Goal: Task Accomplishment & Management: Manage account settings

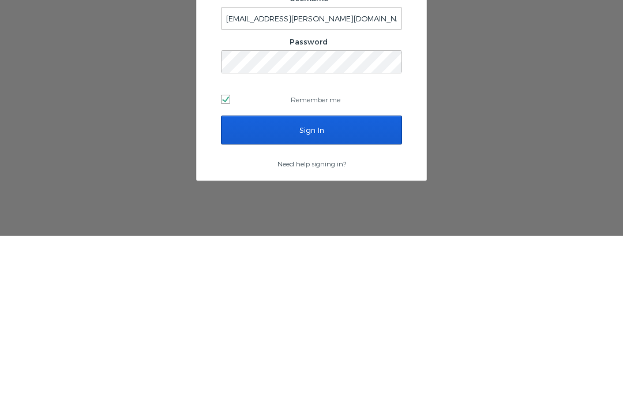
scroll to position [48, 0]
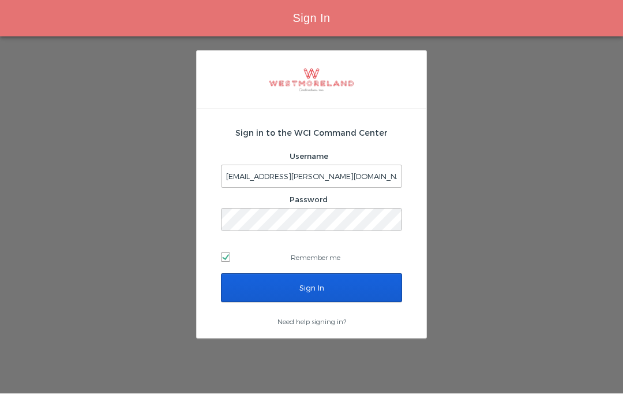
click at [378, 274] on input "Sign In" at bounding box center [311, 288] width 181 height 29
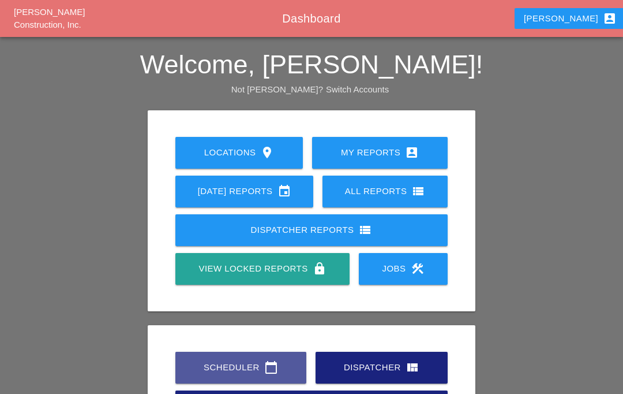
click at [274, 354] on link "Scheduler calendar_today" at bounding box center [241, 368] width 131 height 32
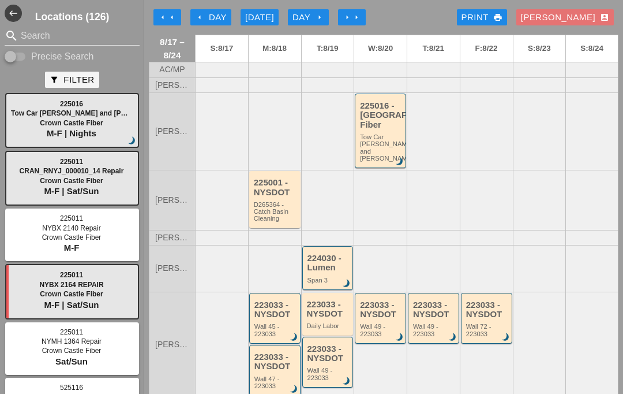
click at [212, 17] on div "arrow_left Day" at bounding box center [211, 17] width 32 height 13
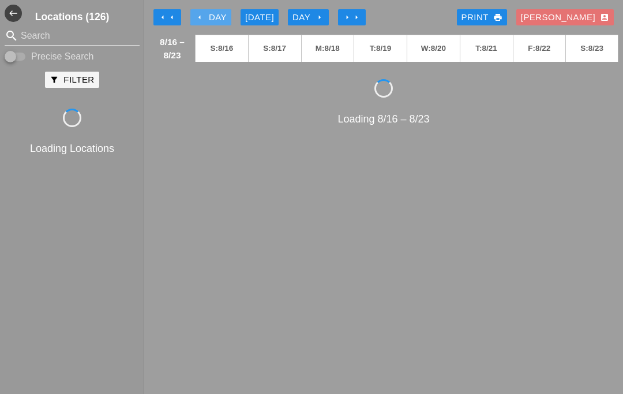
click at [220, 12] on div "arrow_left Day" at bounding box center [211, 17] width 32 height 13
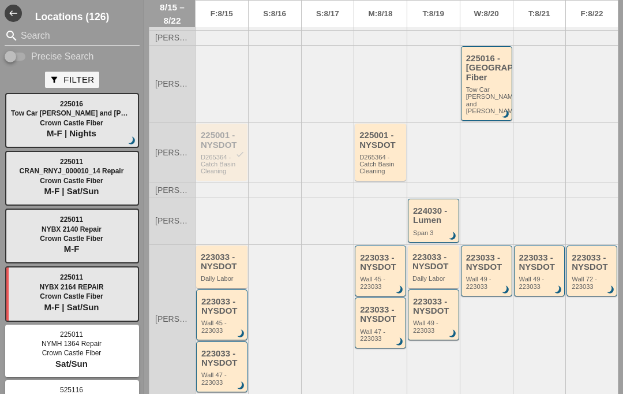
scroll to position [48, 0]
click at [219, 144] on div "225001 - NYSDOT check" at bounding box center [223, 139] width 44 height 19
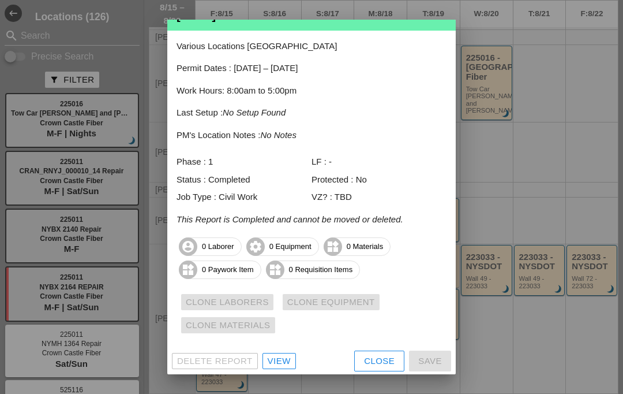
scroll to position [47, 0]
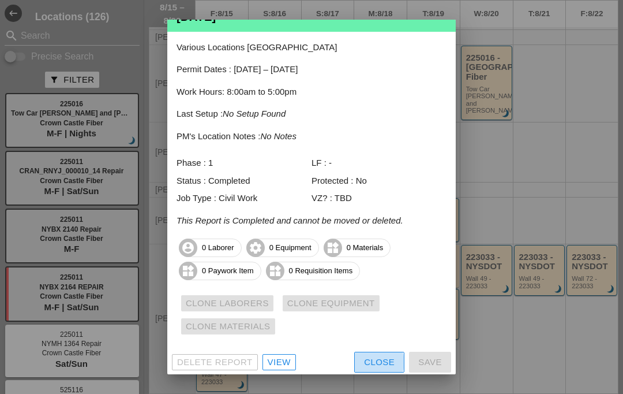
click at [375, 359] on div "Close" at bounding box center [379, 362] width 31 height 13
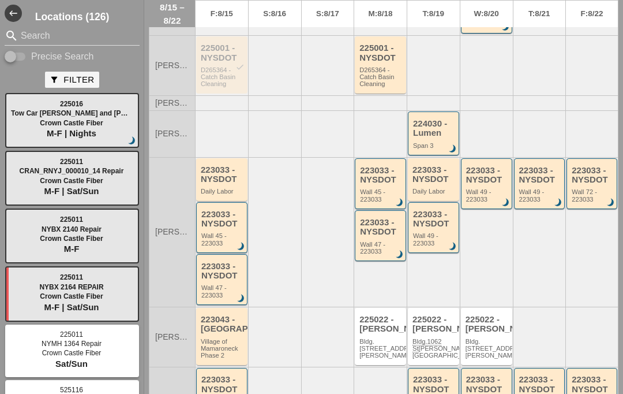
scroll to position [137, 0]
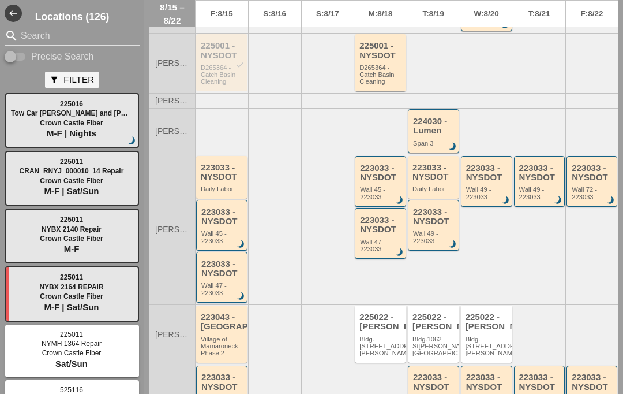
click at [223, 169] on div "223033 - NYSDOT" at bounding box center [223, 172] width 44 height 19
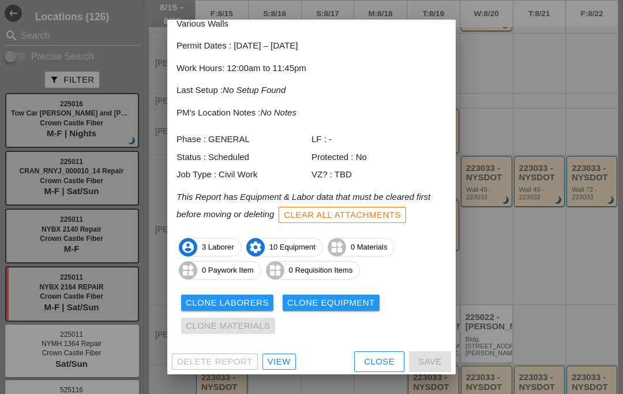
scroll to position [59, 0]
click at [282, 361] on div "View" at bounding box center [279, 362] width 23 height 13
click at [306, 364] on div "Delete Report View Close Save" at bounding box center [311, 362] width 289 height 30
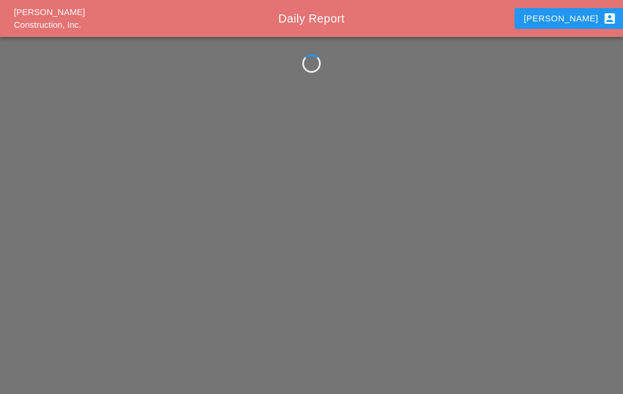
click at [282, 364] on div "Westmoreland Construction, Inc. Daily Report Luca account_box" at bounding box center [311, 197] width 623 height 394
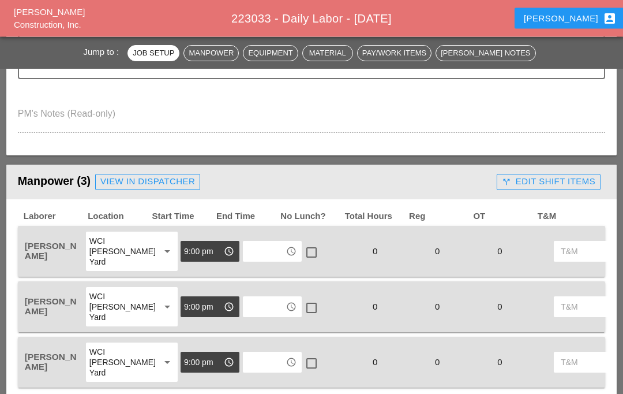
scroll to position [735, 0]
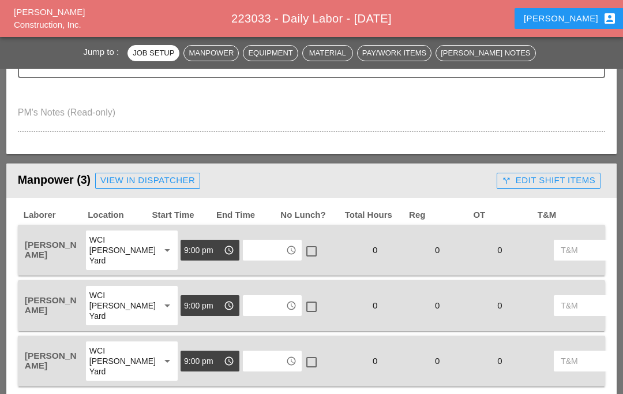
click at [557, 177] on div "call_split Edit Shift Items" at bounding box center [549, 180] width 94 height 13
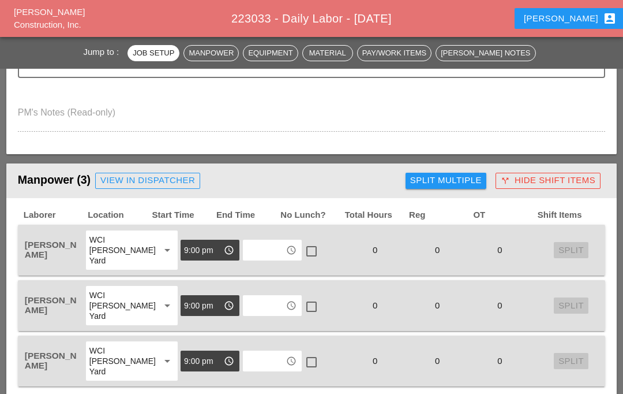
click at [473, 179] on div "Split Multiple" at bounding box center [446, 180] width 72 height 13
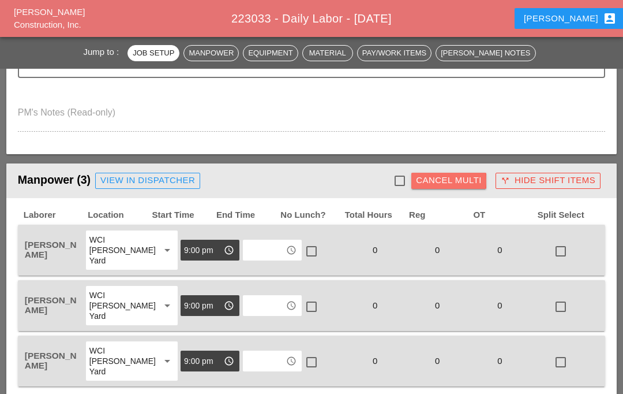
click at [414, 177] on button "Cancel Multi" at bounding box center [449, 181] width 75 height 16
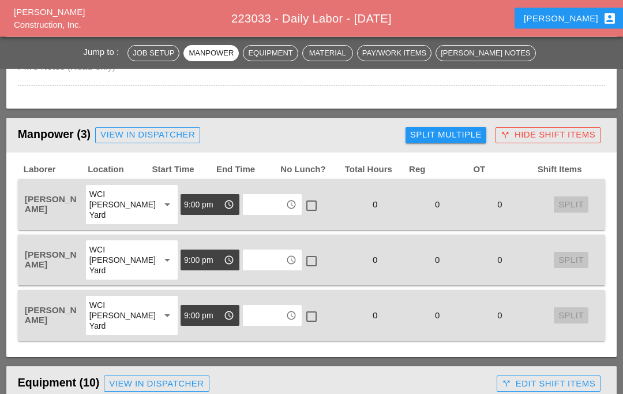
click at [458, 128] on button "Split Multiple" at bounding box center [446, 136] width 81 height 16
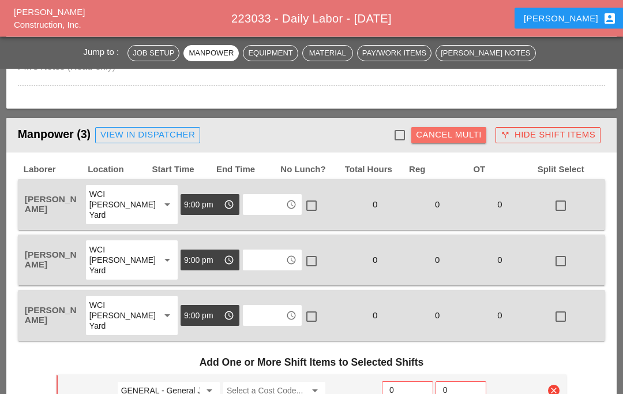
scroll to position [781, 0]
click at [397, 127] on div at bounding box center [400, 135] width 20 height 20
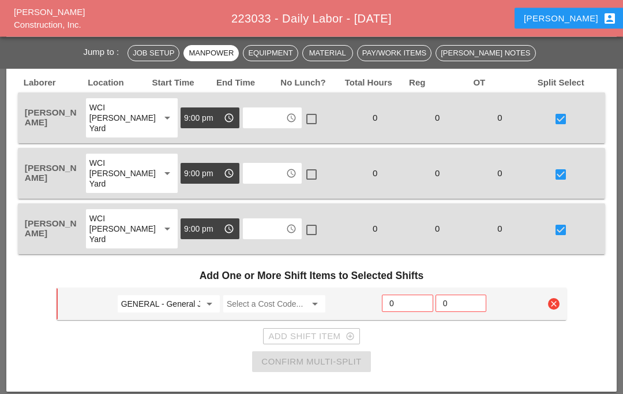
scroll to position [868, 0]
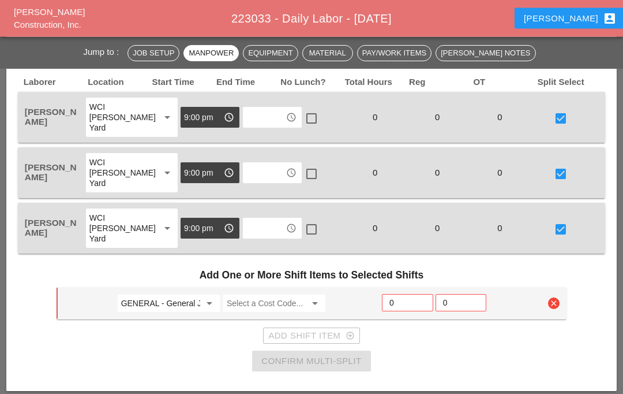
click at [182, 303] on input "GENERAL - General Job Costs" at bounding box center [160, 303] width 79 height 18
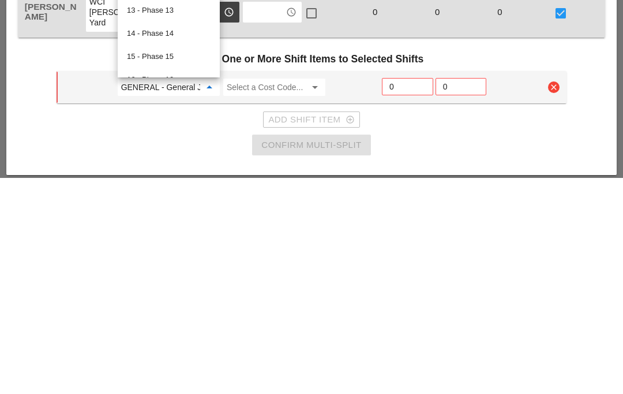
type input "+"
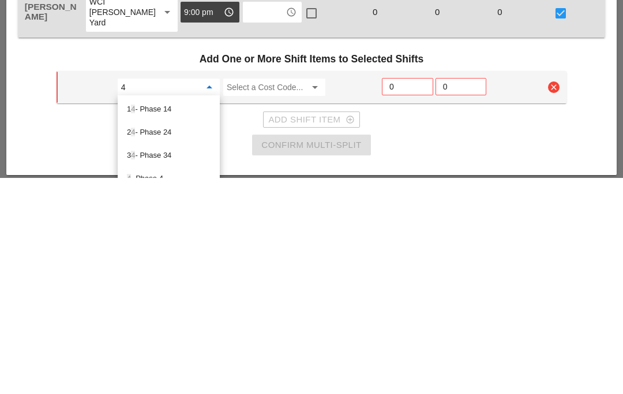
type input "47"
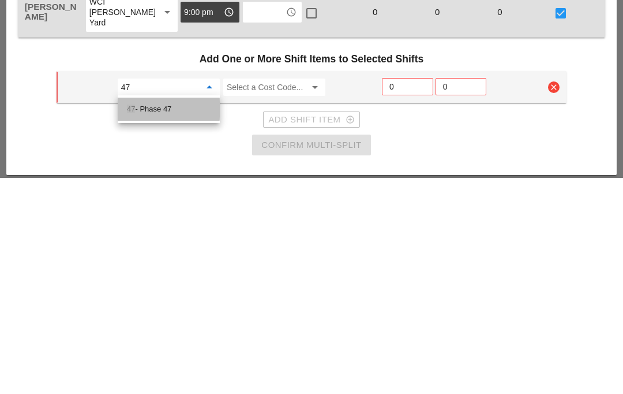
click at [171, 319] on div "47 - Phase 47" at bounding box center [169, 326] width 84 height 14
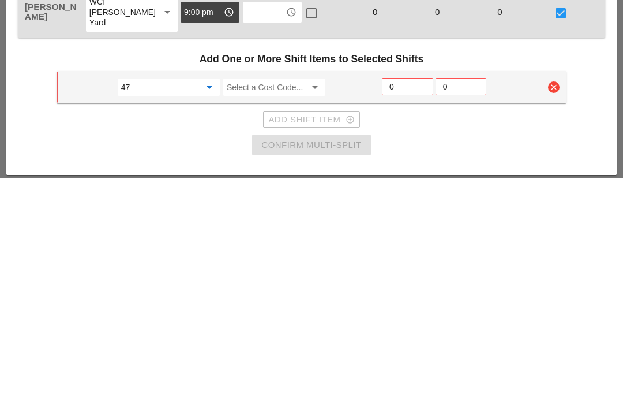
click at [273, 294] on input "Select a Cost Code..." at bounding box center [266, 303] width 79 height 18
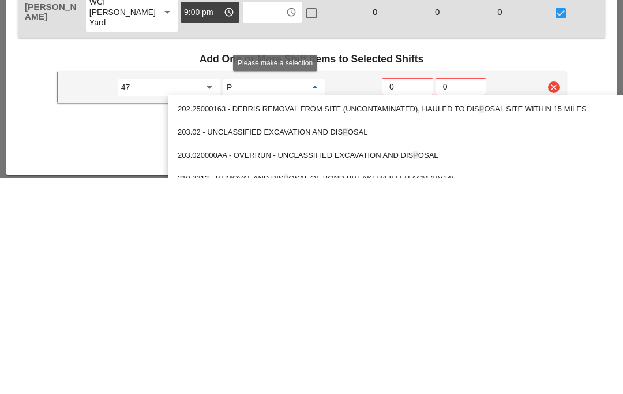
type input "Pr"
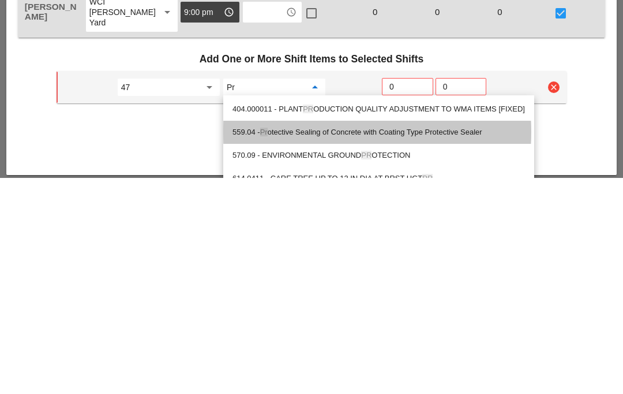
click at [360, 342] on div "559.04 - Pr otective Sealing of Concrete with Coating Type Protective Sealer" at bounding box center [379, 349] width 293 height 14
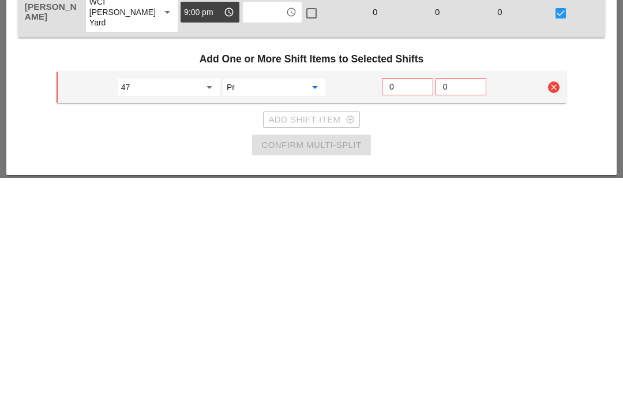
click at [410, 294] on input "0" at bounding box center [408, 303] width 36 height 18
type input "3"
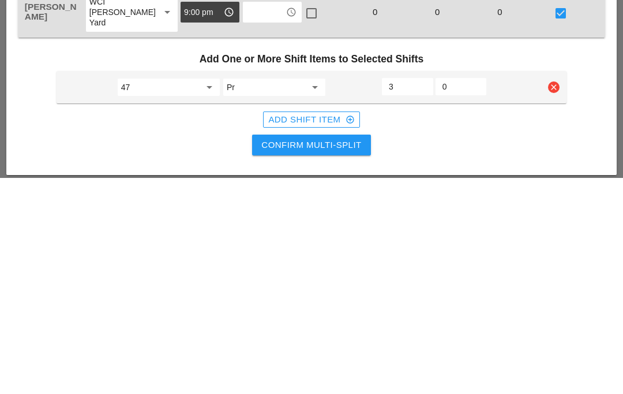
click at [314, 330] on div "Add Shift Item add_circle_outline" at bounding box center [311, 336] width 86 height 13
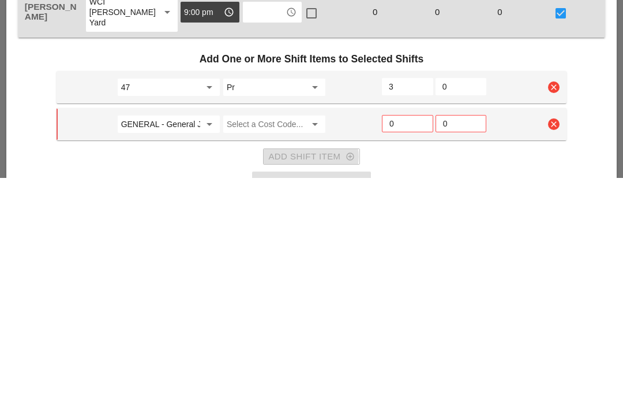
scroll to position [1084, 0]
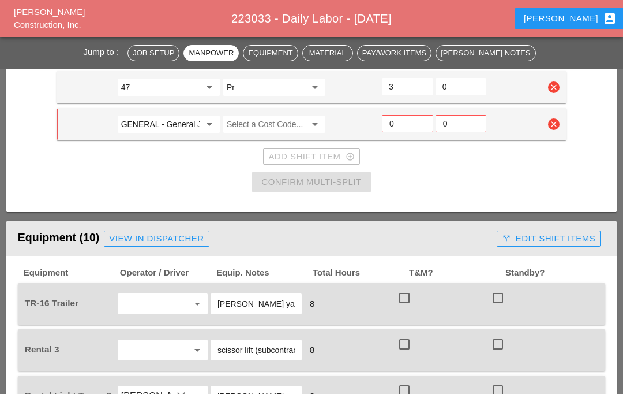
click at [189, 128] on input "GENERAL - General Job Costs" at bounding box center [160, 124] width 79 height 18
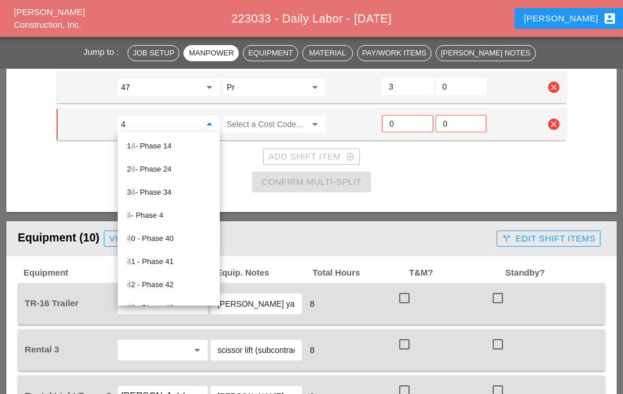
type input "45"
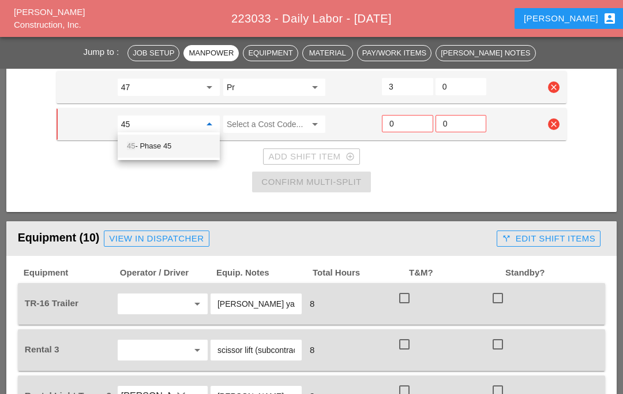
click at [186, 151] on div "45 - Phase 45" at bounding box center [169, 146] width 84 height 14
click at [272, 126] on input "Select a Cost Code..." at bounding box center [266, 124] width 79 height 18
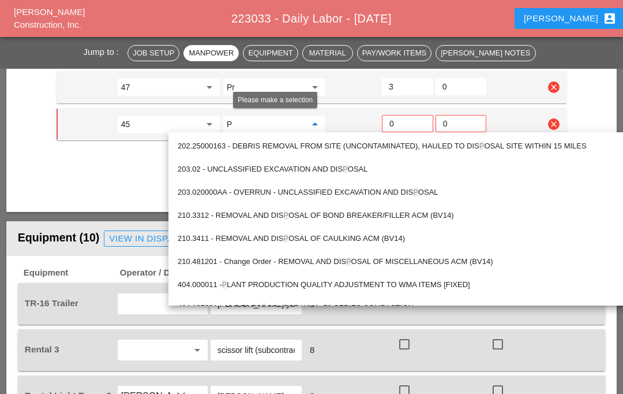
type input "Pr"
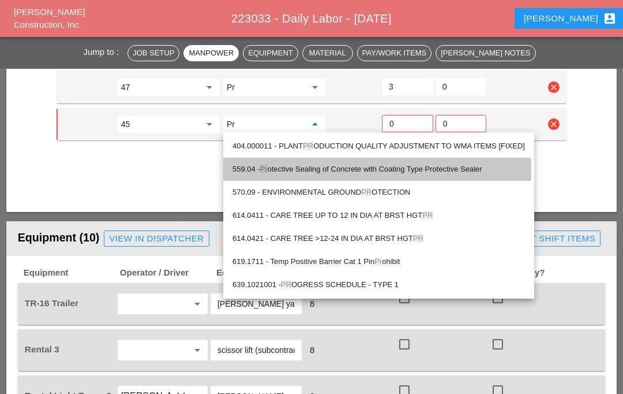
click at [342, 168] on div "559.04 - Pr otective Sealing of Concrete with Coating Type Protective Sealer" at bounding box center [379, 169] width 293 height 14
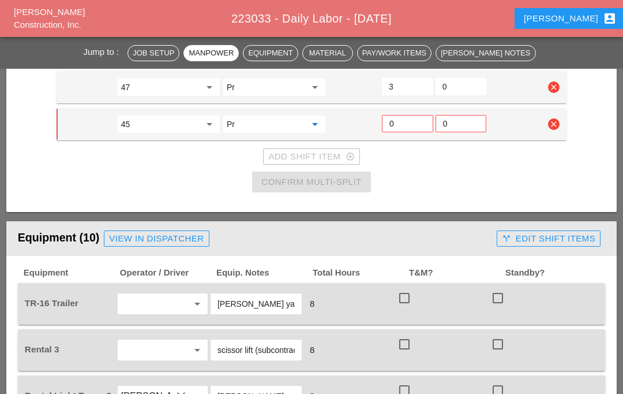
click at [412, 117] on input "0" at bounding box center [408, 123] width 36 height 18
type input "3"
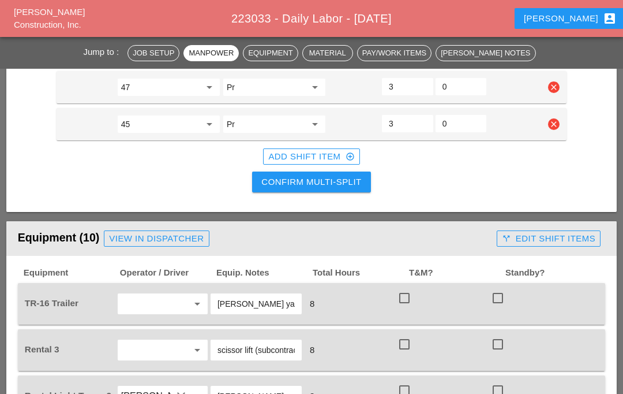
click at [327, 152] on div "Add Shift Item add_circle_outline" at bounding box center [311, 156] width 86 height 13
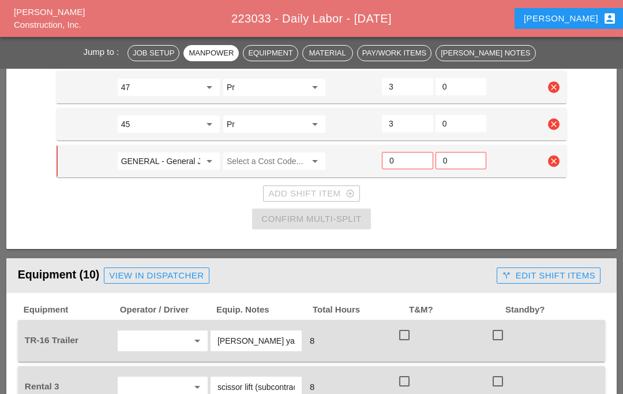
click at [147, 168] on input "GENERAL - General Job Costs" at bounding box center [160, 161] width 79 height 18
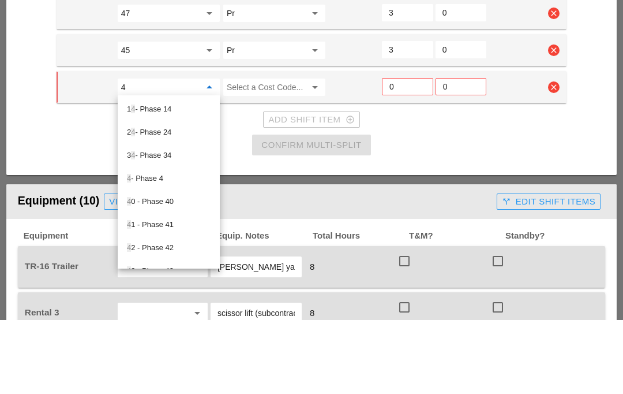
type input "47"
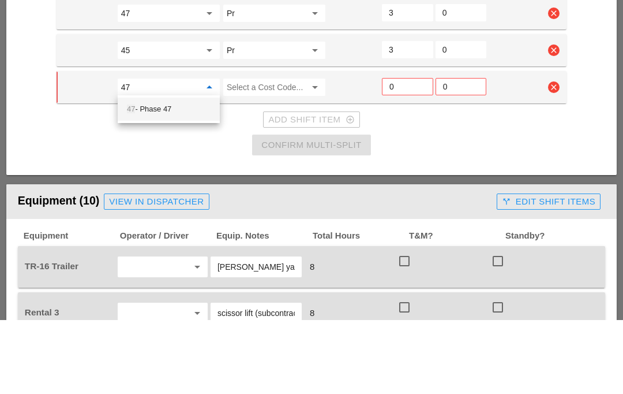
click at [183, 176] on div "47 - Phase 47" at bounding box center [169, 183] width 84 height 14
click at [260, 152] on input "Select a Cost Code..." at bounding box center [266, 161] width 79 height 18
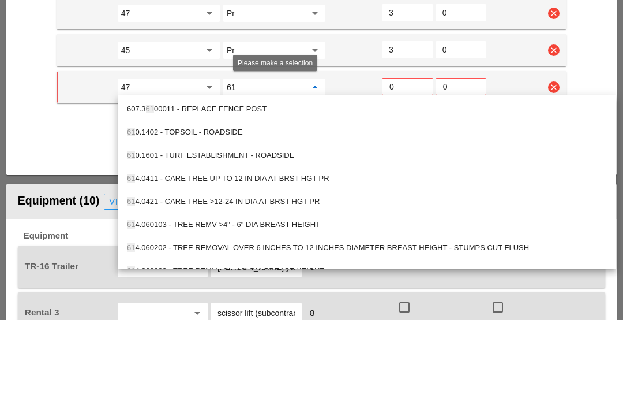
type input "619"
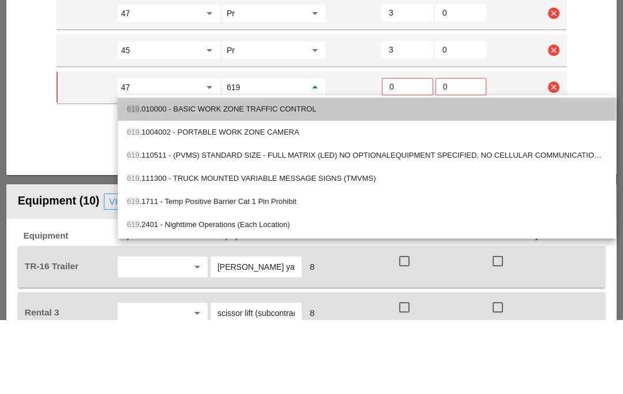
click at [312, 176] on div "619 .010000 - BASIC WORK ZONE TRAFFIC CONTROL" at bounding box center [367, 183] width 480 height 14
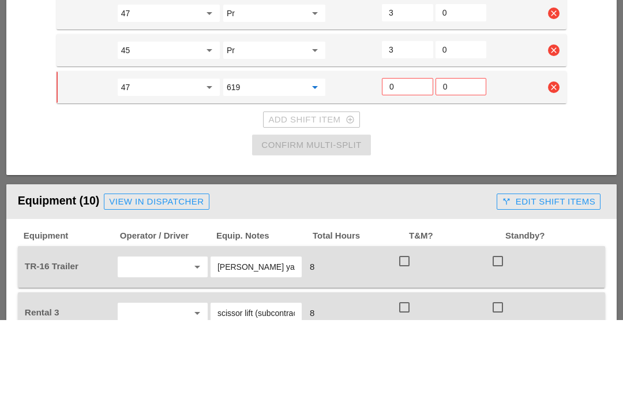
click at [413, 151] on input "0" at bounding box center [408, 160] width 36 height 18
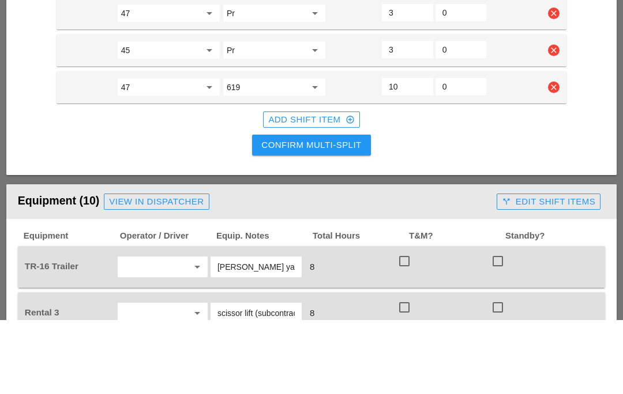
click at [421, 151] on input "10" at bounding box center [408, 160] width 38 height 18
type input "1"
click at [359, 212] on div "Confirm Multi-Split" at bounding box center [312, 218] width 100 height 13
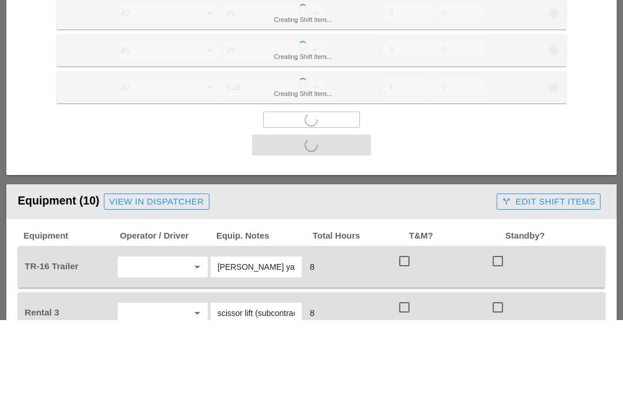
scroll to position [1158, 0]
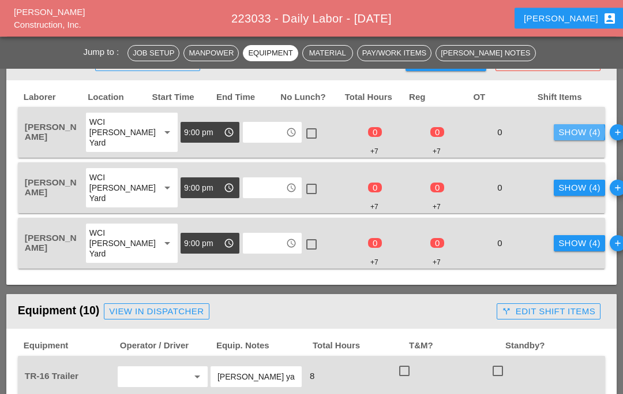
click at [559, 129] on div "Show (4)" at bounding box center [580, 132] width 42 height 13
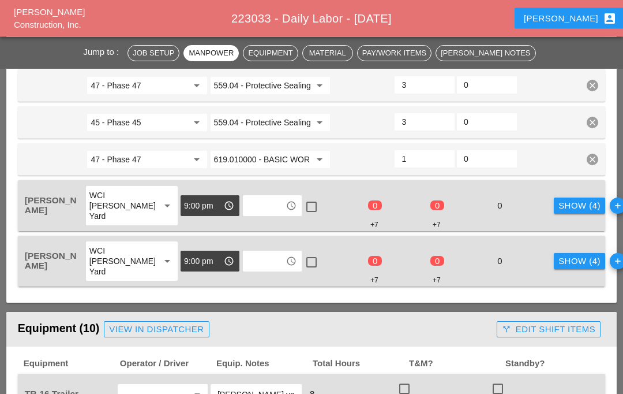
scroll to position [984, 0]
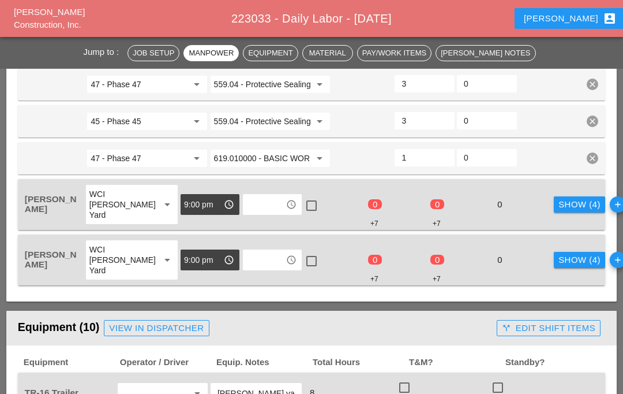
click at [559, 204] on div "Show (4)" at bounding box center [580, 204] width 42 height 13
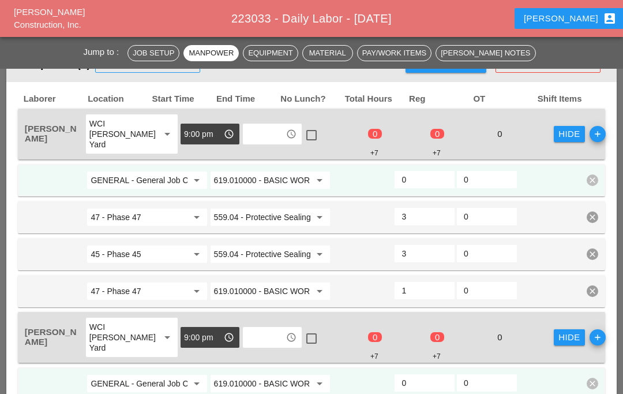
scroll to position [850, 0]
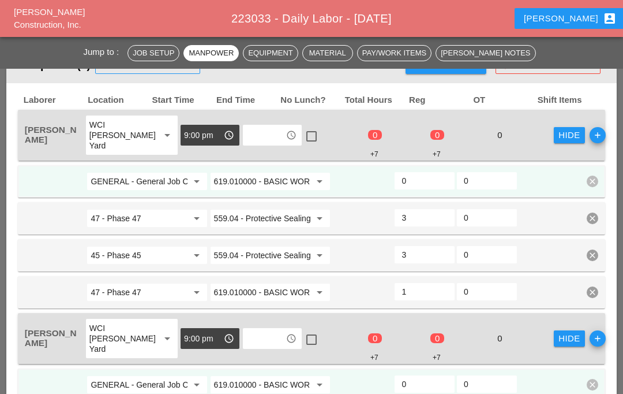
click at [169, 172] on input "GENERAL - General Job Costs" at bounding box center [139, 181] width 96 height 18
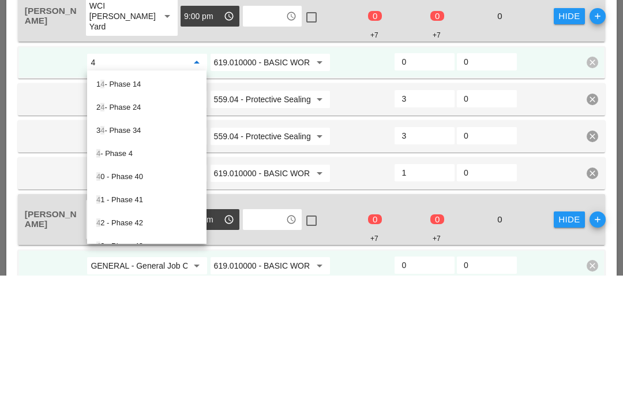
type input "45"
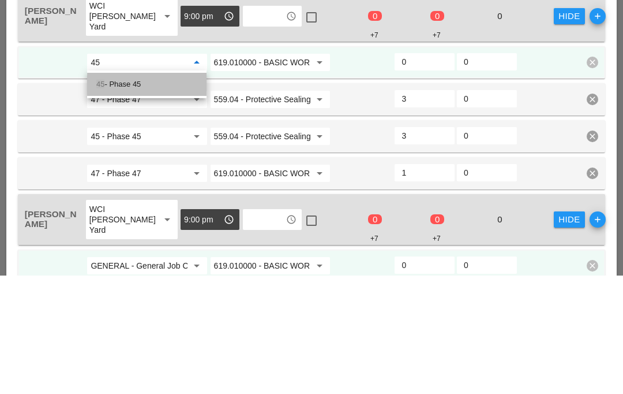
click at [188, 196] on div "45 - Phase 45" at bounding box center [146, 203] width 101 height 14
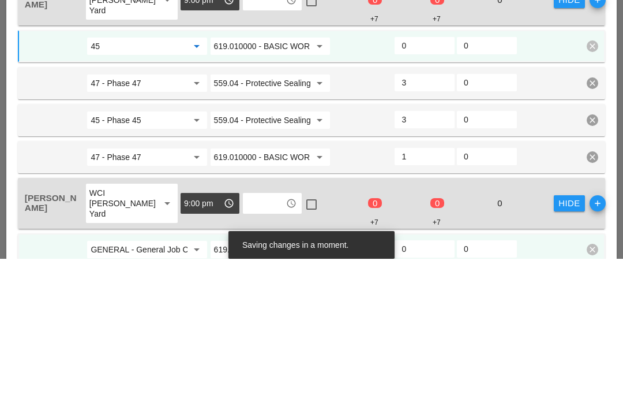
scroll to position [871, 0]
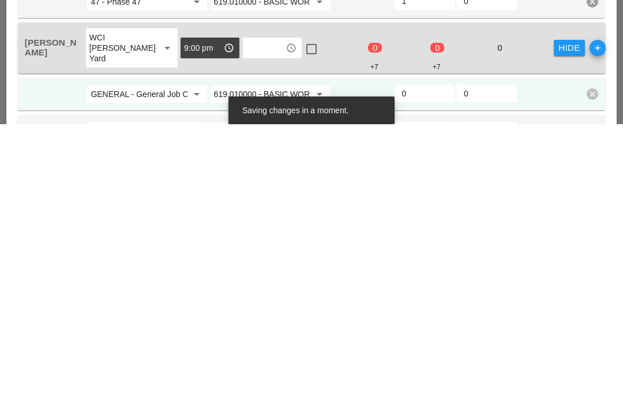
click at [148, 354] on input "GENERAL - General Job Costs" at bounding box center [139, 363] width 96 height 18
type input "45"
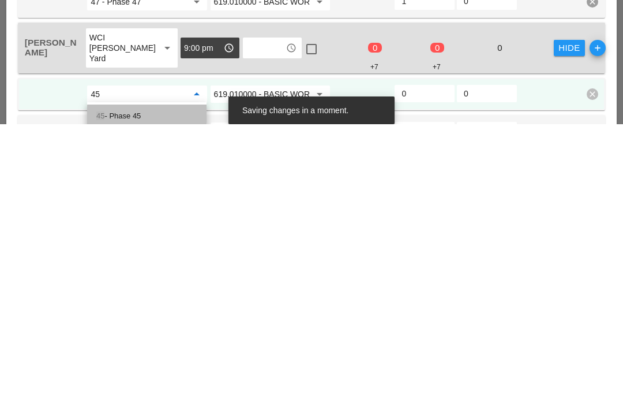
click at [176, 379] on div "45 - Phase 45" at bounding box center [146, 386] width 101 height 14
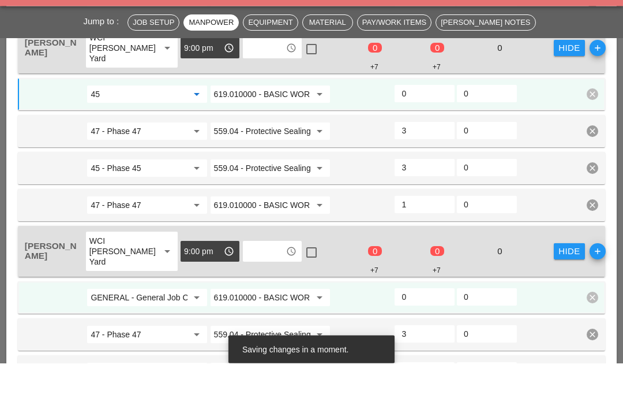
scroll to position [1110, 0]
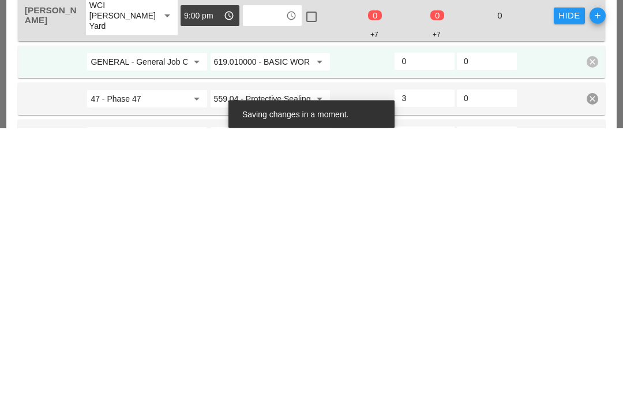
click at [185, 319] on input "GENERAL - General Job Costs" at bounding box center [139, 328] width 96 height 18
type input "45"
click at [435, 318] on input "0" at bounding box center [425, 327] width 46 height 18
type input "1"
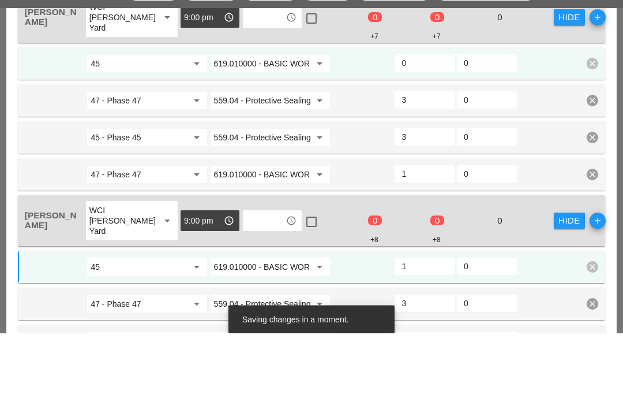
click at [435, 115] on input "0" at bounding box center [425, 124] width 46 height 18
type input "1"
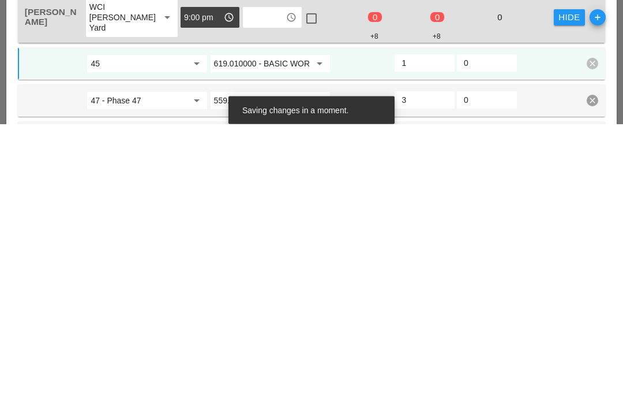
scroll to position [887, 0]
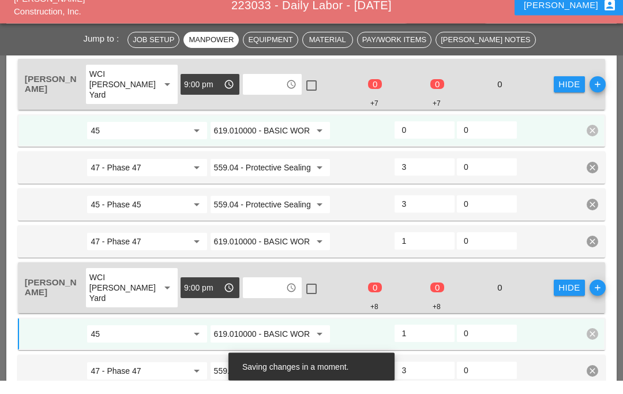
click at [435, 135] on input "0" at bounding box center [425, 144] width 46 height 18
type input "1"
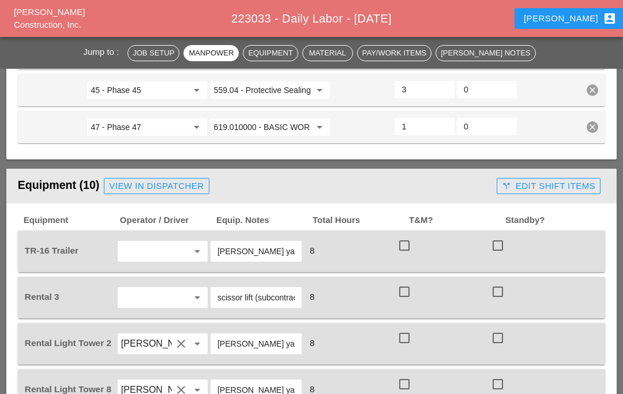
scroll to position [1429, 0]
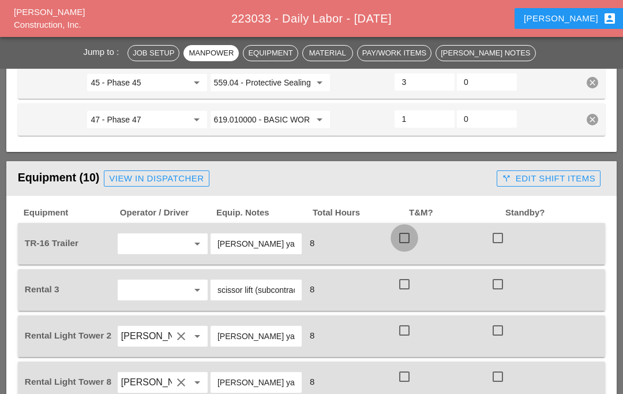
click at [412, 233] on div at bounding box center [405, 238] width 20 height 20
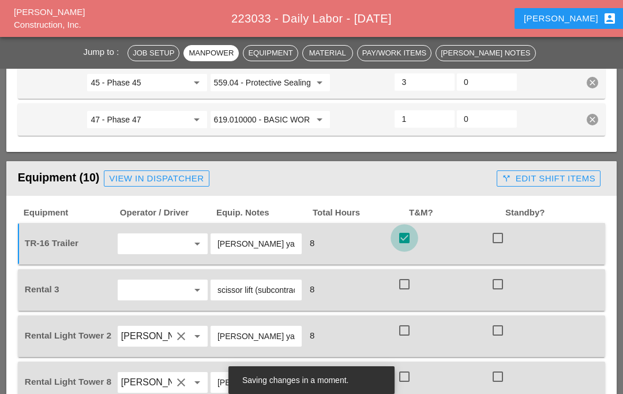
click at [402, 237] on div at bounding box center [405, 238] width 20 height 20
click at [405, 233] on div at bounding box center [405, 238] width 20 height 20
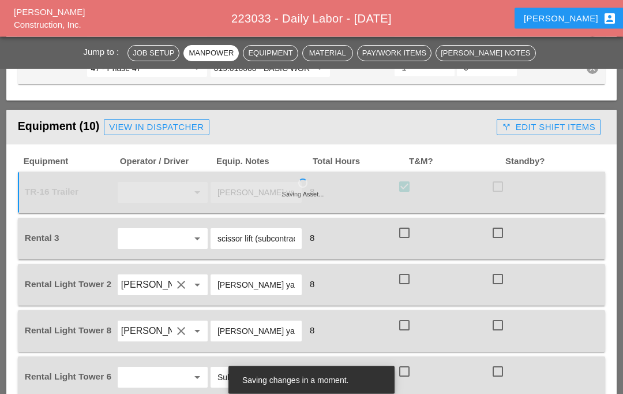
scroll to position [1481, 0]
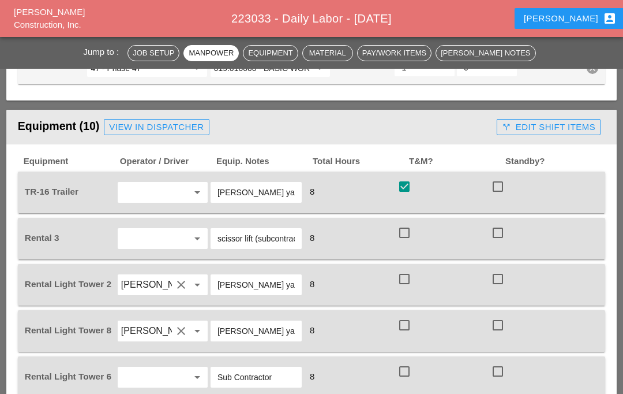
click at [397, 226] on div at bounding box center [405, 233] width 20 height 20
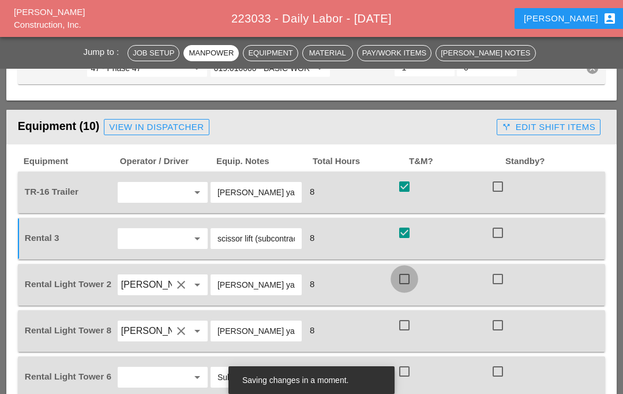
click at [403, 270] on div at bounding box center [405, 279] width 20 height 20
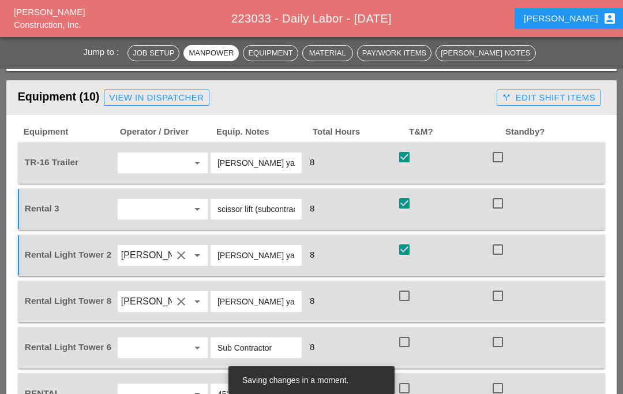
scroll to position [1538, 0]
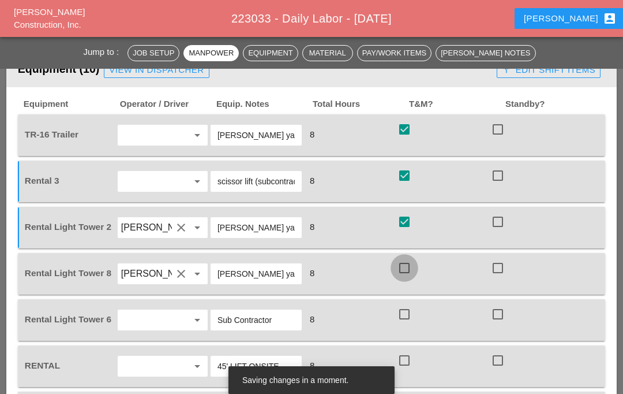
click at [408, 260] on div at bounding box center [405, 268] width 20 height 20
click at [408, 311] on div at bounding box center [405, 314] width 20 height 20
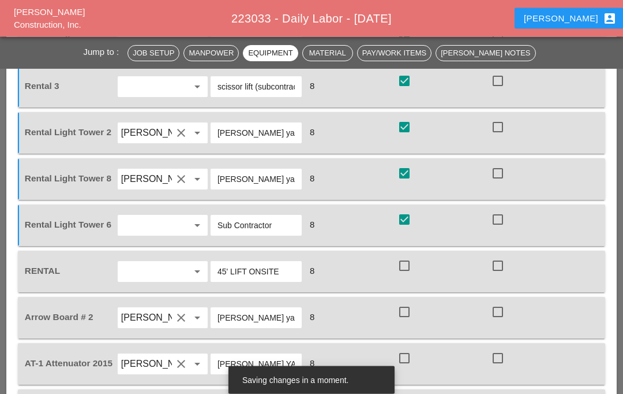
scroll to position [1633, 0]
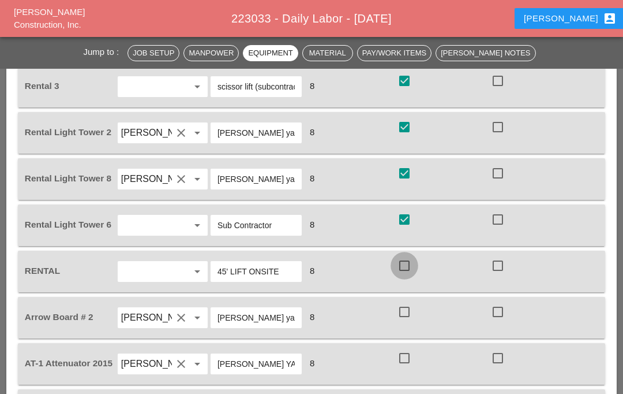
click at [408, 263] on div at bounding box center [405, 266] width 20 height 20
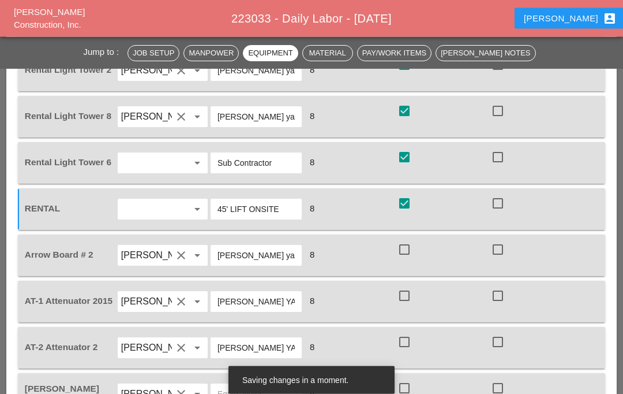
scroll to position [1695, 0]
click at [402, 248] on div at bounding box center [405, 250] width 20 height 20
click at [406, 300] on div at bounding box center [405, 296] width 20 height 20
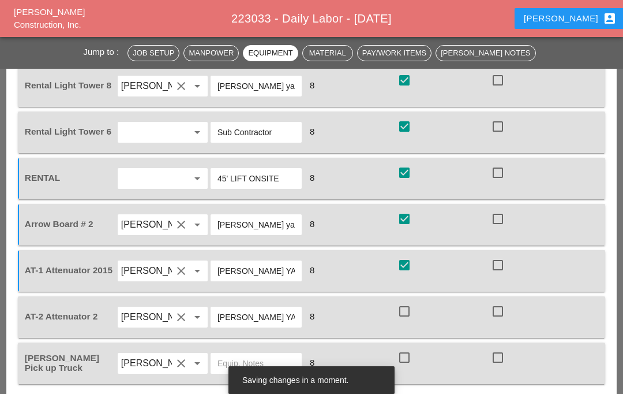
scroll to position [1727, 0]
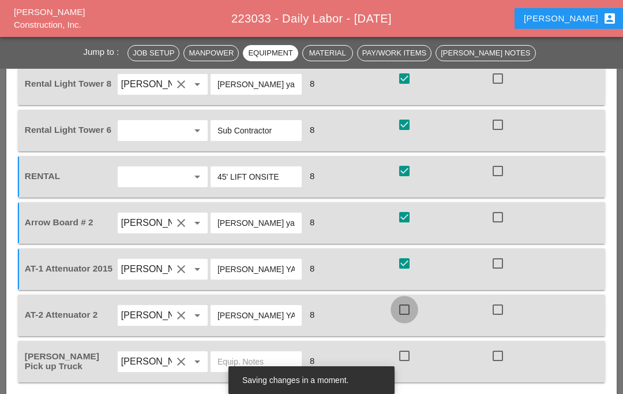
click at [403, 309] on div at bounding box center [405, 310] width 20 height 20
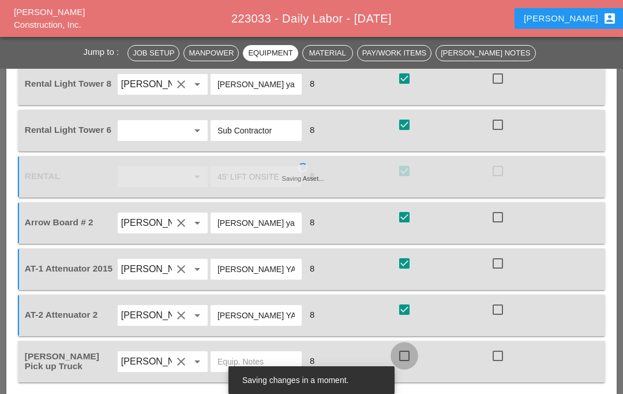
click at [401, 355] on div at bounding box center [405, 356] width 20 height 20
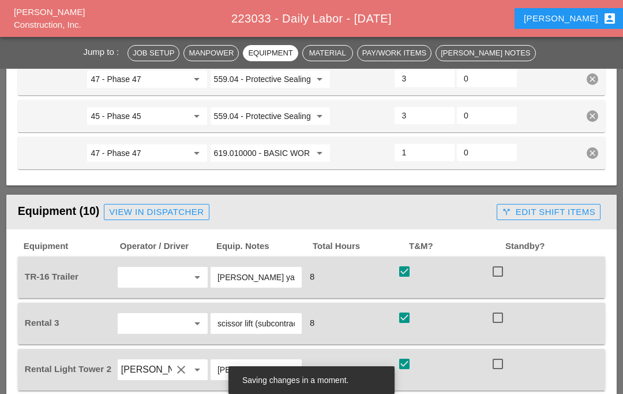
scroll to position [1390, 0]
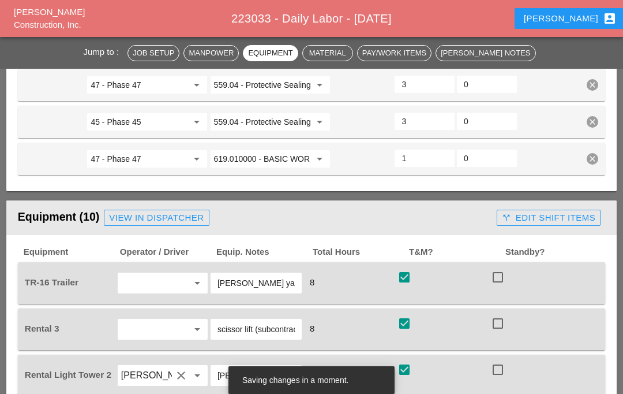
click at [561, 217] on div "call_split Edit Shift Items" at bounding box center [549, 217] width 94 height 13
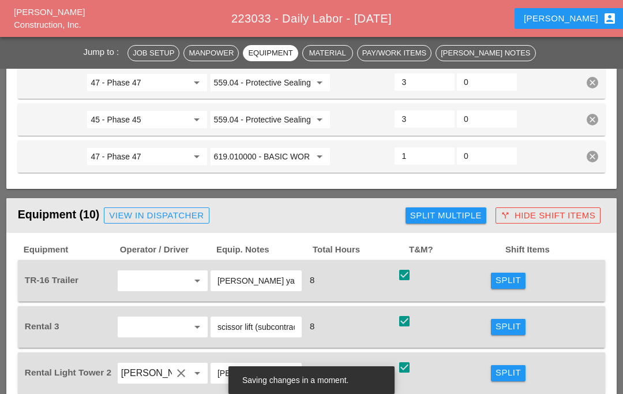
click at [454, 207] on button "Split Multiple" at bounding box center [446, 215] width 81 height 16
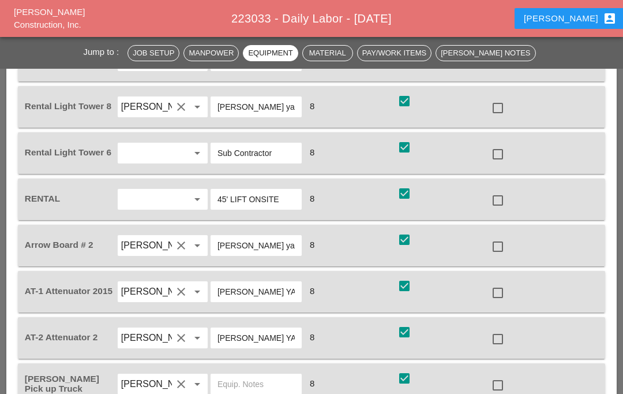
scroll to position [1716, 0]
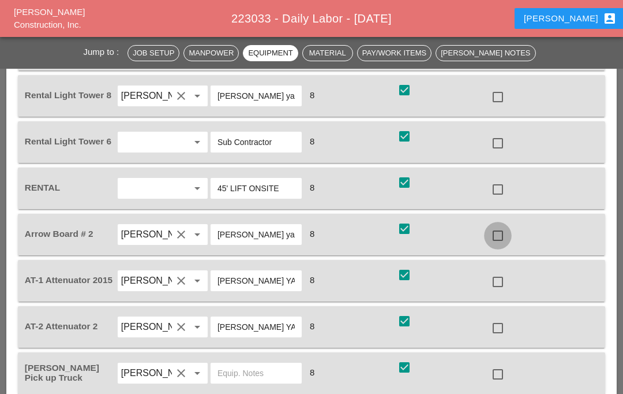
click at [498, 234] on div at bounding box center [498, 236] width 20 height 20
click at [498, 277] on div at bounding box center [498, 282] width 20 height 20
click at [502, 328] on div at bounding box center [498, 328] width 20 height 20
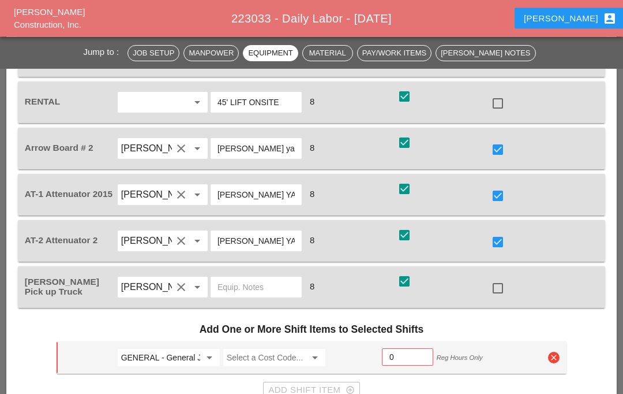
scroll to position [1827, 0]
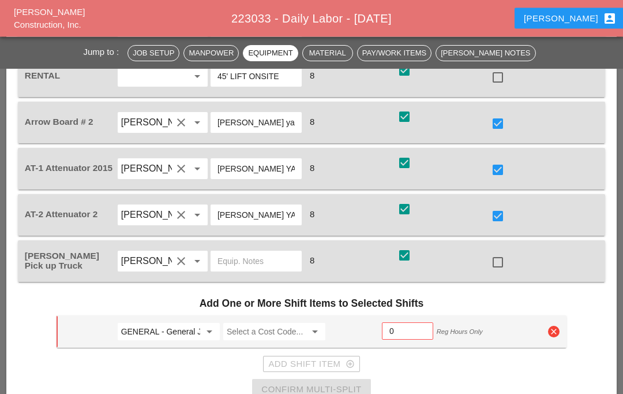
click at [187, 325] on input "GENERAL - General Job Costs" at bounding box center [160, 332] width 79 height 18
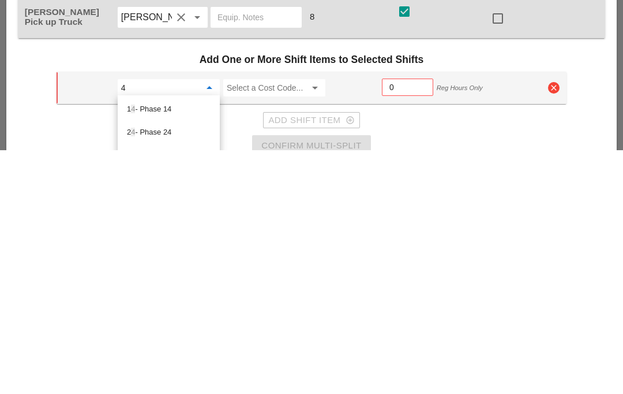
type input "47"
click at [173, 346] on div "47 - Phase 47" at bounding box center [169, 353] width 84 height 14
click at [271, 323] on input "Select a Cost Code..." at bounding box center [266, 332] width 79 height 18
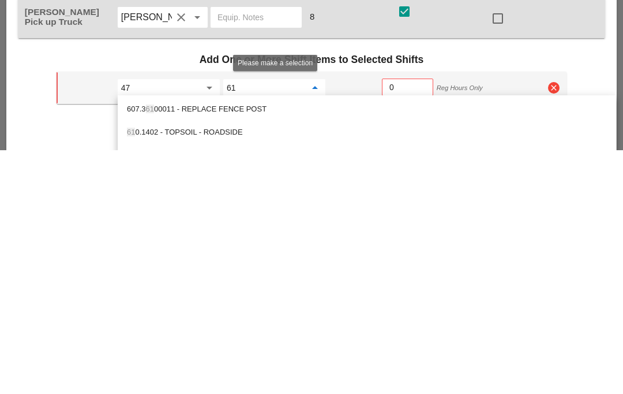
type input "619"
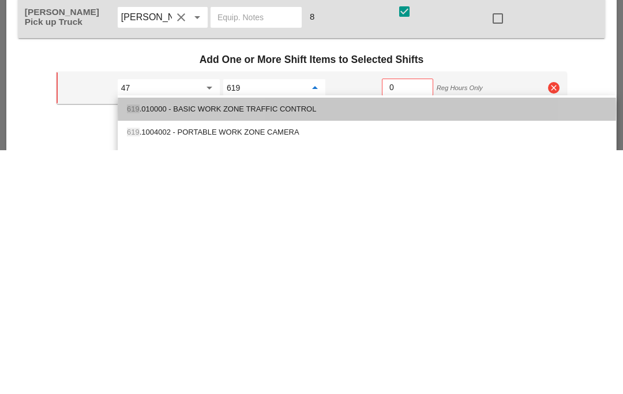
click at [304, 346] on div "619 .010000 - BASIC WORK ZONE TRAFFIC CONTROL" at bounding box center [367, 353] width 480 height 14
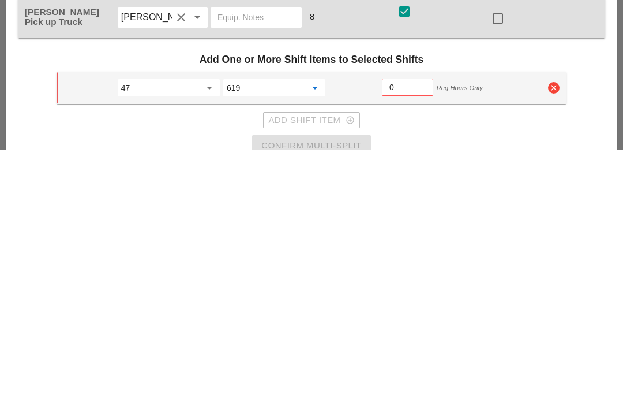
click at [415, 322] on input "0" at bounding box center [408, 331] width 36 height 18
type input "4"
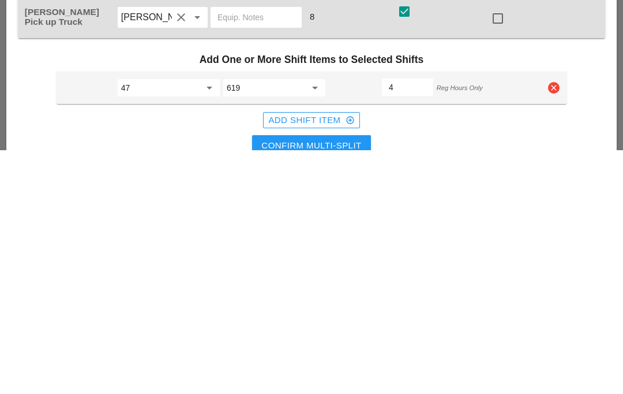
click at [360, 383] on div "Confirm Multi-Split" at bounding box center [312, 389] width 100 height 13
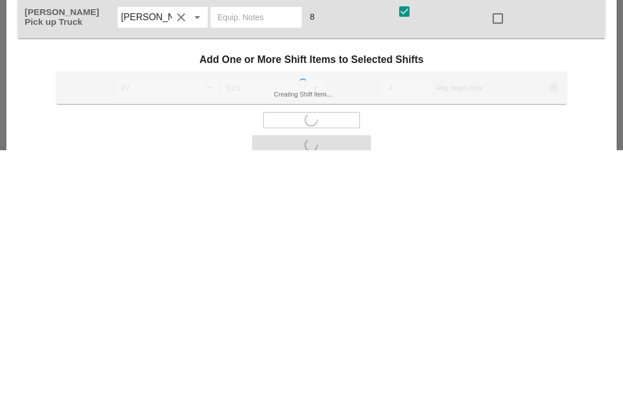
scroll to position [2071, 0]
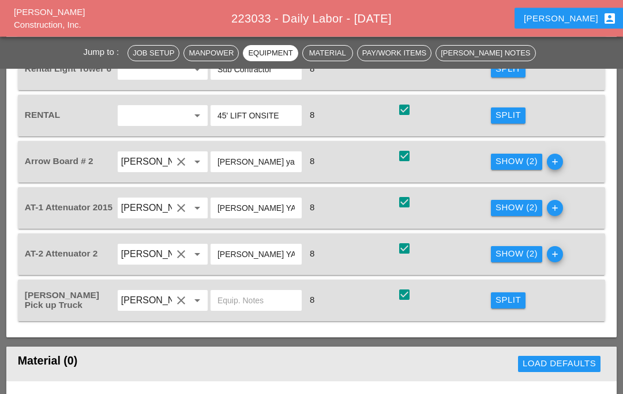
click at [523, 251] on div "Show (2)" at bounding box center [517, 254] width 42 height 13
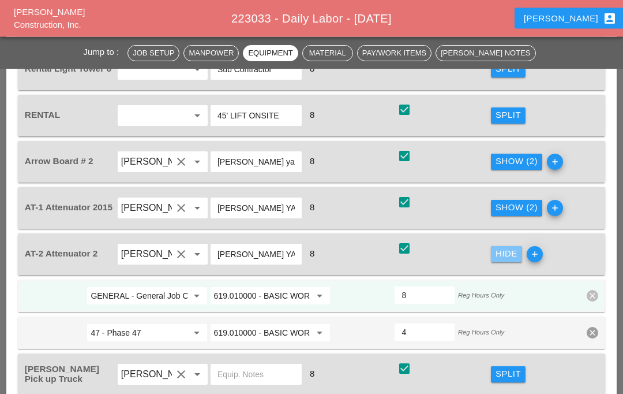
scroll to position [1788, 0]
click at [174, 294] on input "GENERAL - General Job Costs" at bounding box center [139, 295] width 96 height 18
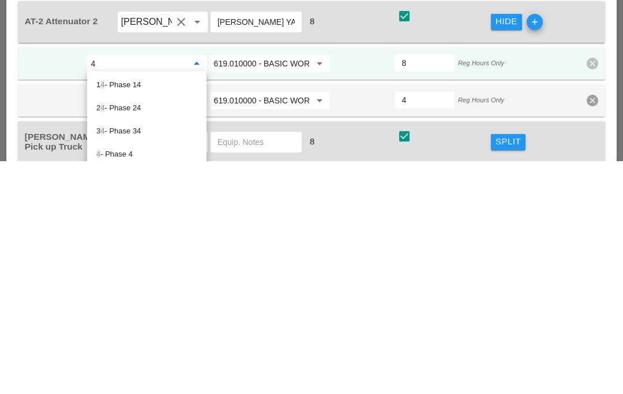
type input "45"
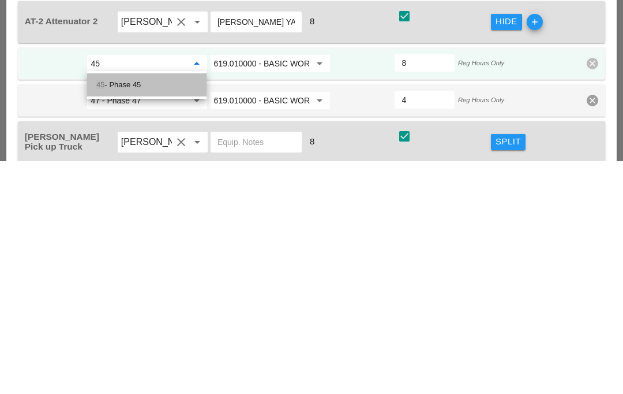
click at [185, 311] on div "45 - Phase 45" at bounding box center [146, 318] width 101 height 14
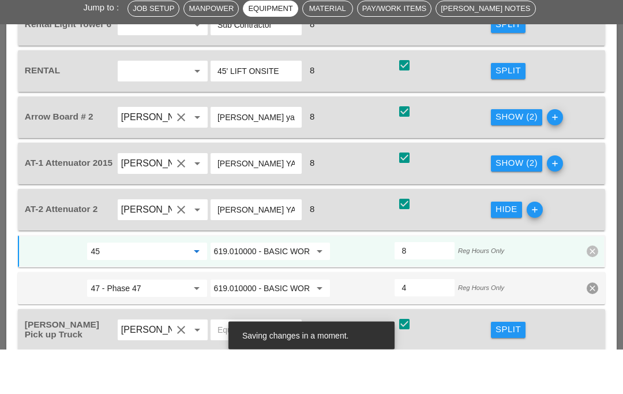
click at [517, 201] on div "Show (2)" at bounding box center [517, 207] width 42 height 13
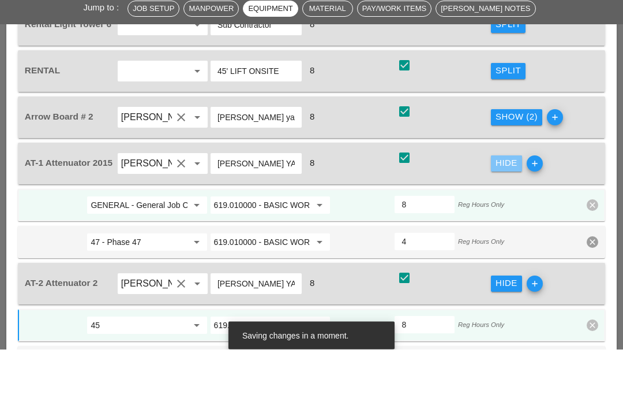
scroll to position [1833, 0]
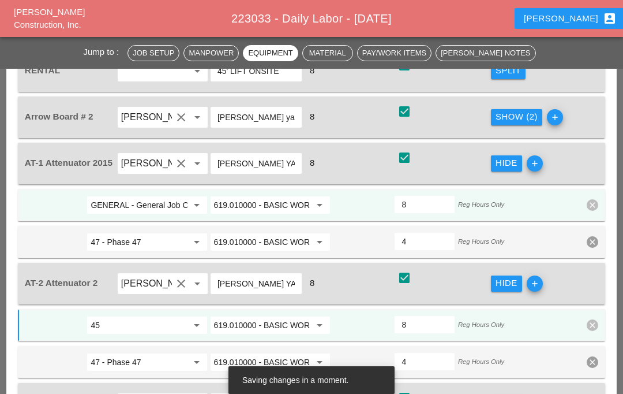
click at [172, 200] on input "GENERAL - General Job Costs" at bounding box center [139, 205] width 96 height 18
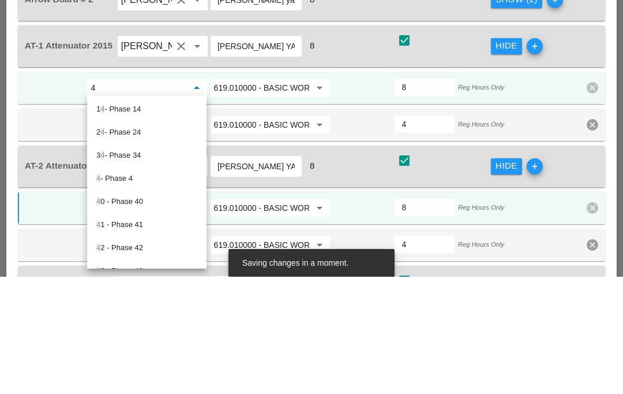
type input "45"
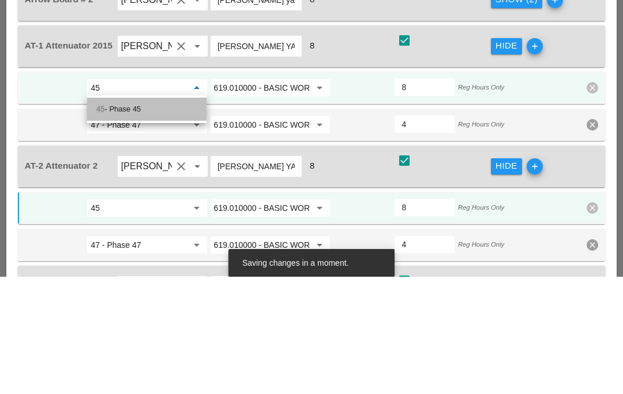
click at [165, 219] on div "45 - Phase 45" at bounding box center [146, 226] width 101 height 14
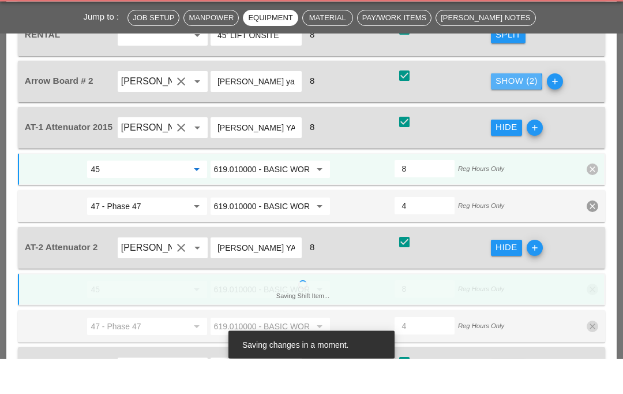
click at [514, 110] on div "Show (2)" at bounding box center [517, 116] width 42 height 13
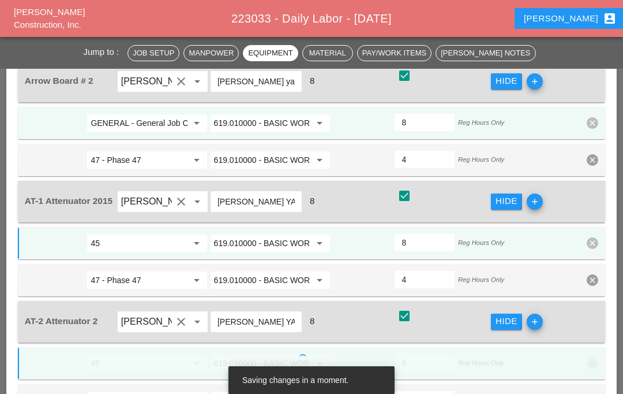
scroll to position [1868, 0]
click at [162, 122] on input "GENERAL - General Job Costs" at bounding box center [139, 123] width 96 height 18
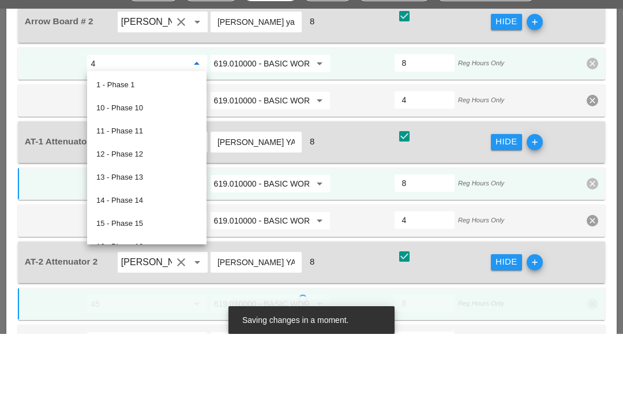
type input "45"
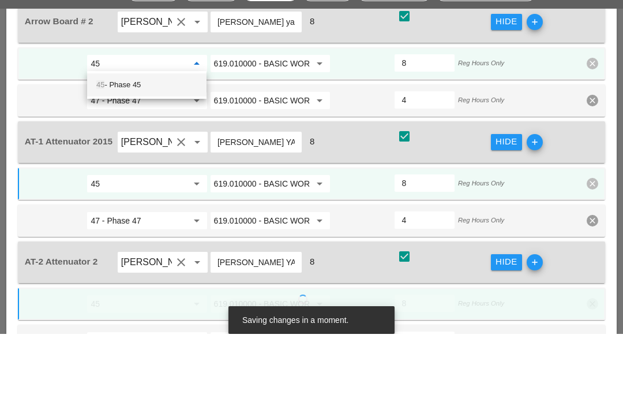
click at [174, 138] on div "45 - Phase 45" at bounding box center [146, 145] width 101 height 14
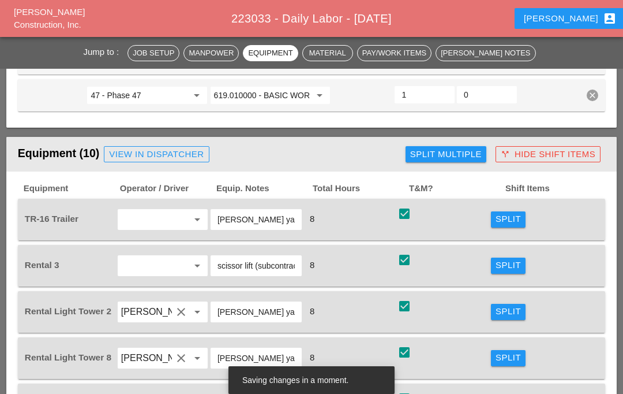
scroll to position [1476, 0]
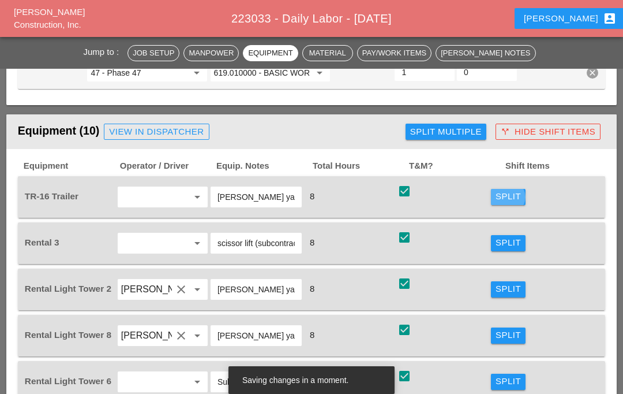
click at [504, 194] on div "Split" at bounding box center [508, 196] width 25 height 13
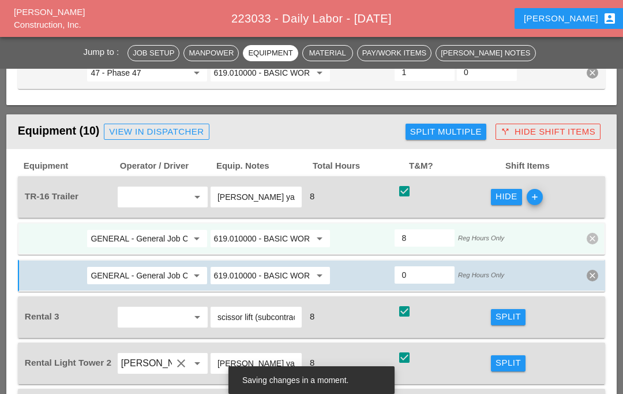
click at [154, 234] on input "GENERAL - General Job Costs" at bounding box center [139, 238] width 96 height 18
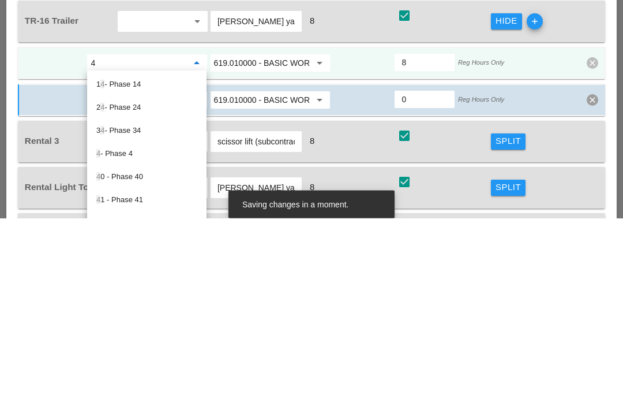
type input "47"
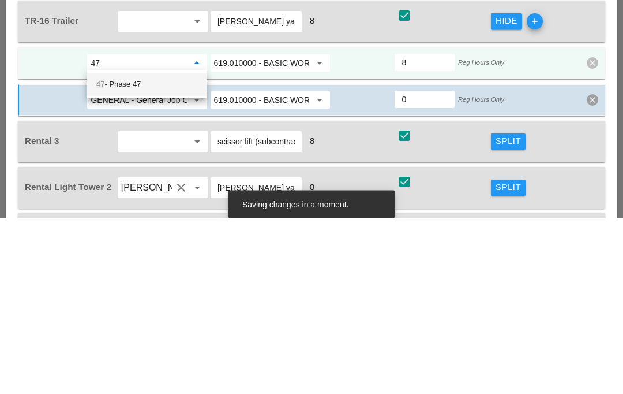
click at [171, 253] on div "47 - Phase 47" at bounding box center [146, 260] width 101 height 14
click at [164, 267] on input "GENERAL - General Job Costs" at bounding box center [139, 276] width 96 height 18
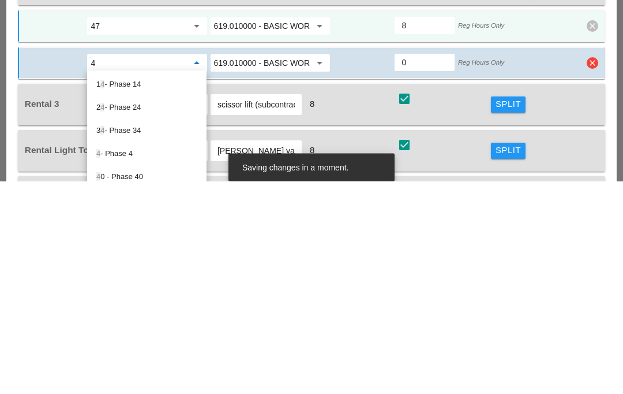
type input "45"
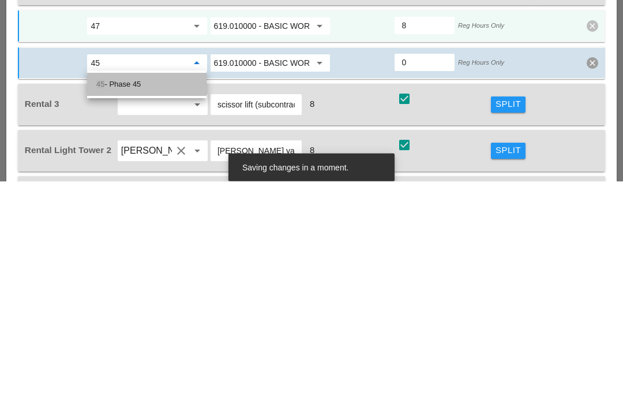
click at [157, 290] on div "45 - Phase 45" at bounding box center [146, 297] width 101 height 14
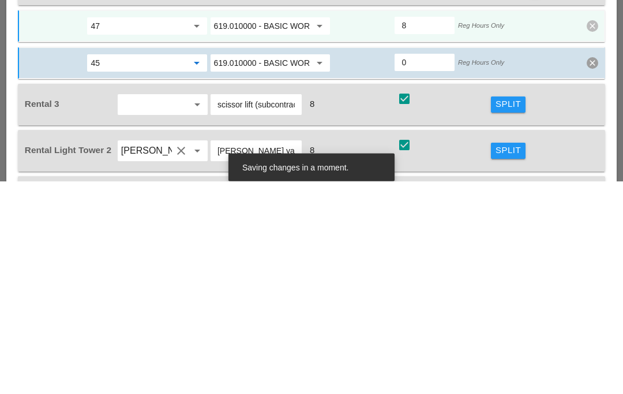
click at [272, 230] on input "619.010000 - BASIC WORK ZONE TRAFFIC CONTROL" at bounding box center [262, 239] width 96 height 18
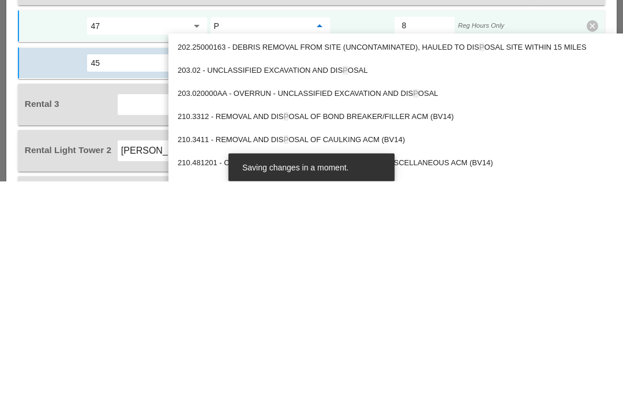
type input "Pr"
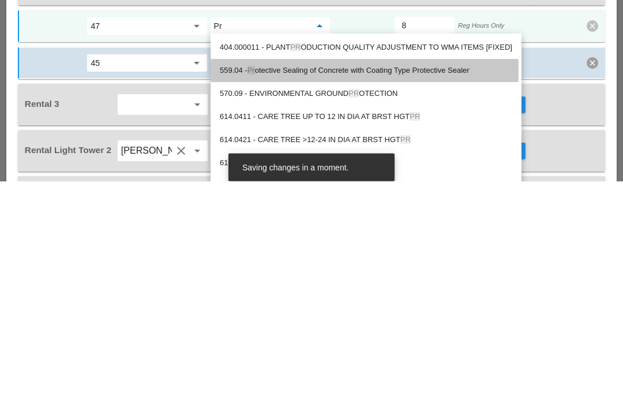
click at [340, 277] on div "559.04 - Pr otective Sealing of Concrete with Coating Type Protective Sealer" at bounding box center [366, 284] width 293 height 14
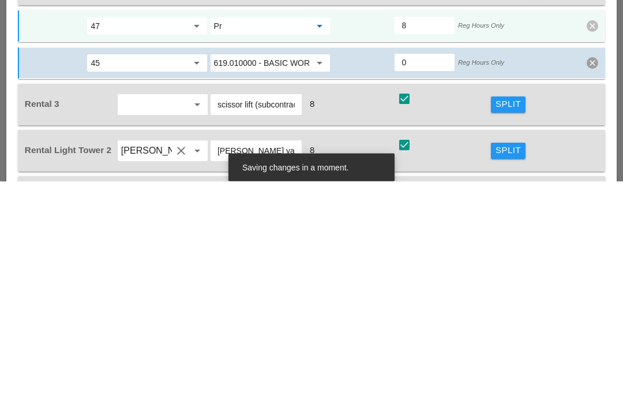
click at [298, 267] on input "619.010000 - BASIC WORK ZONE TRAFFIC CONTROL" at bounding box center [262, 276] width 96 height 18
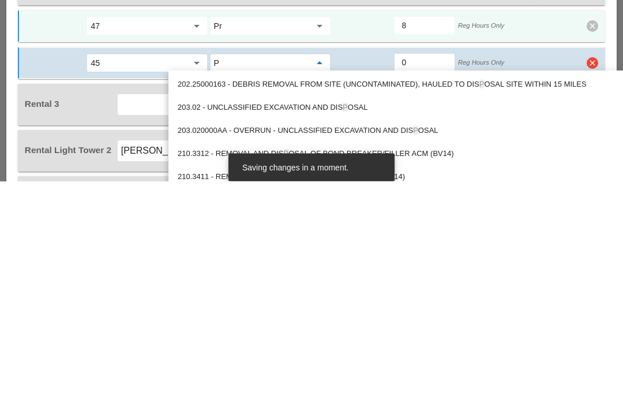
type input "Pr"
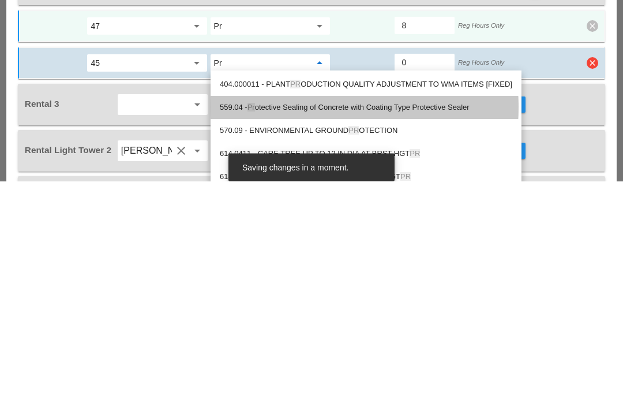
click at [294, 313] on div "559.04 - Pr otective Sealing of Concrete with Coating Type Protective Sealer" at bounding box center [366, 320] width 293 height 14
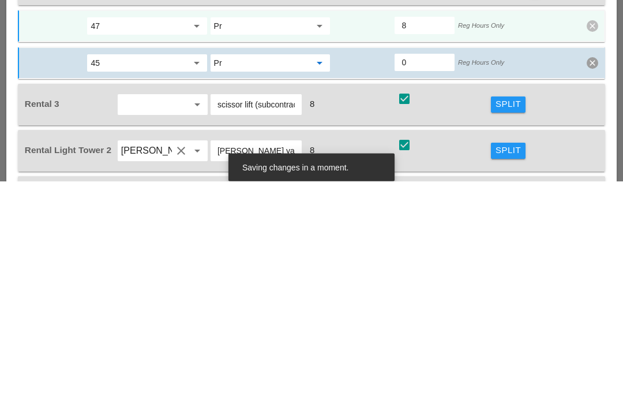
click at [431, 266] on input "0" at bounding box center [425, 275] width 46 height 18
type input "4"
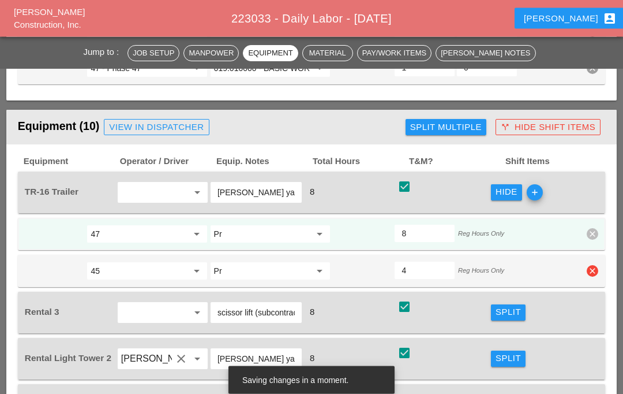
scroll to position [1480, 0]
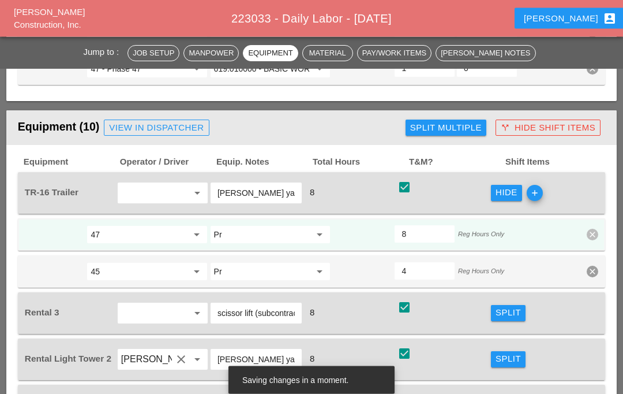
click at [476, 117] on span "Split Multiple" at bounding box center [446, 128] width 90 height 23
click at [471, 120] on button "Split Multiple" at bounding box center [446, 128] width 81 height 16
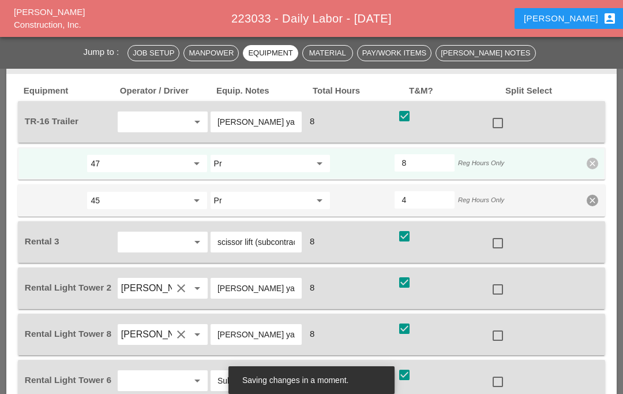
scroll to position [1554, 0]
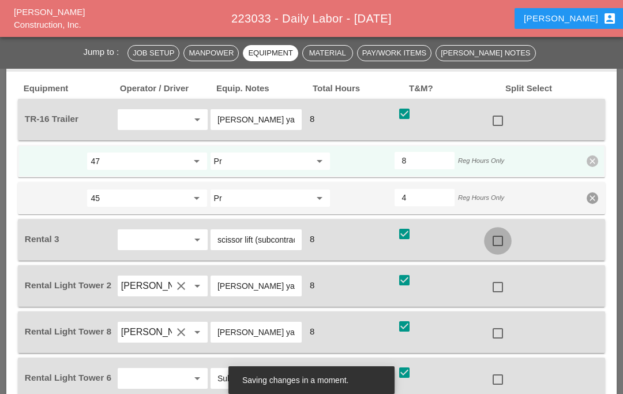
click at [497, 241] on div at bounding box center [498, 241] width 20 height 20
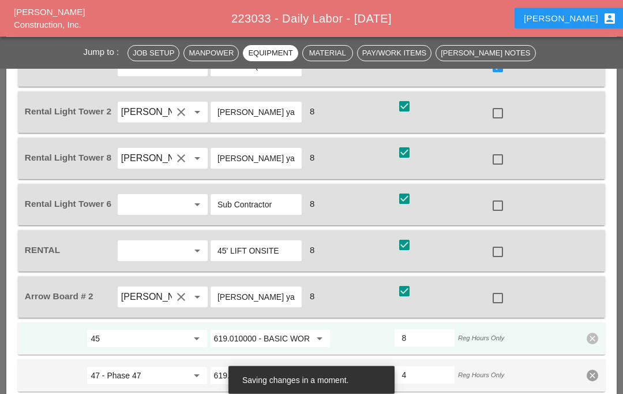
scroll to position [1727, 0]
click at [503, 251] on div at bounding box center [498, 251] width 20 height 20
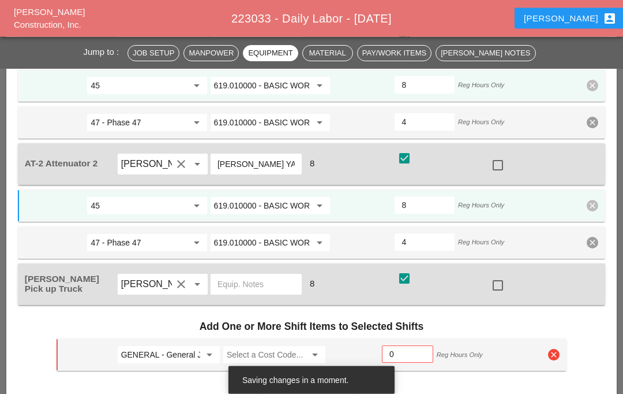
scroll to position [2111, 0]
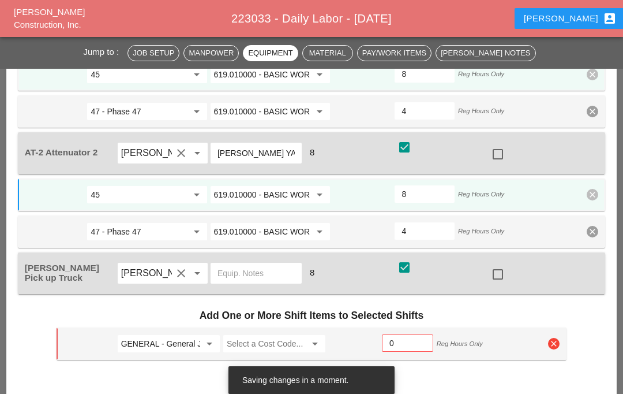
click at [155, 345] on input "GENERAL - General Job Costs" at bounding box center [160, 343] width 79 height 18
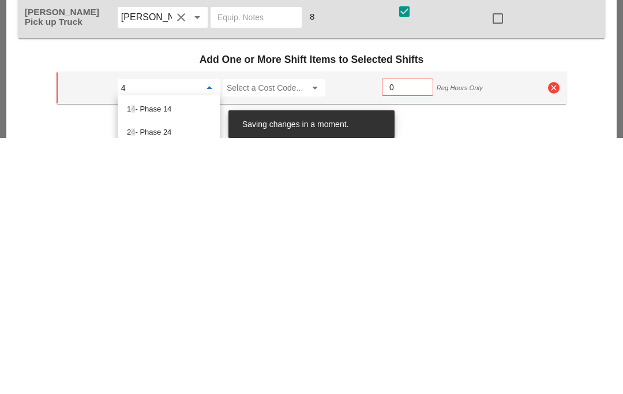
type input "47"
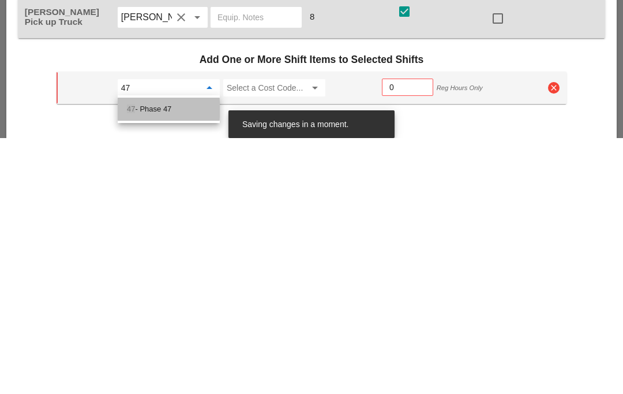
click at [196, 358] on div "47 - Phase 47" at bounding box center [169, 365] width 84 height 14
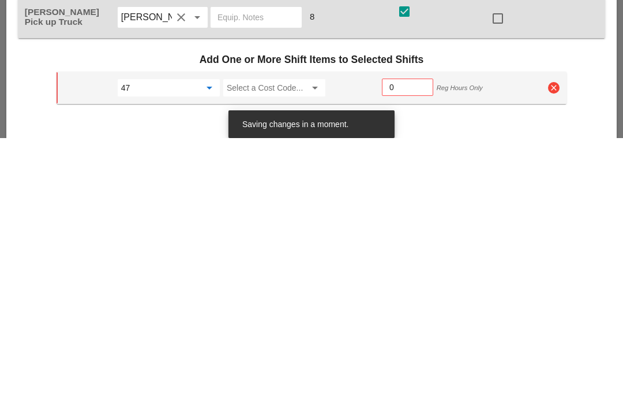
click at [251, 334] on input "Select a Cost Code..." at bounding box center [266, 343] width 79 height 18
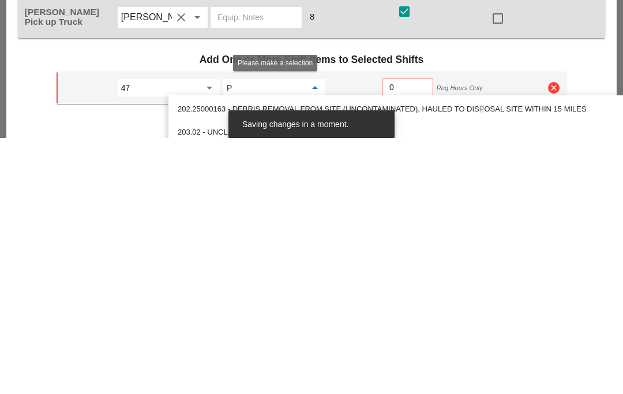
type input "Pr"
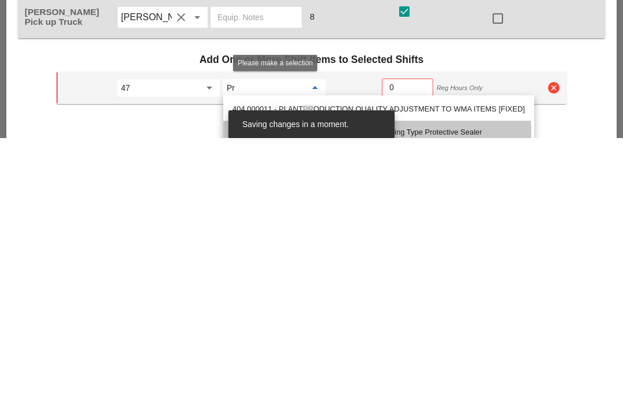
click at [314, 381] on div "559.04 - Pr otective Sealing of Concrete with Coating Type Protective Sealer" at bounding box center [379, 388] width 293 height 14
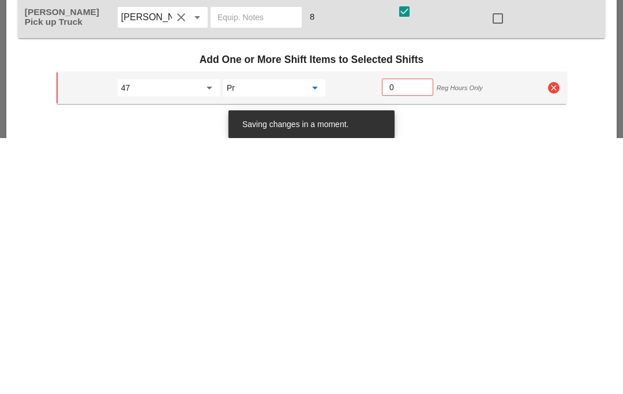
click at [412, 334] on input "0" at bounding box center [408, 343] width 36 height 18
type input "4"
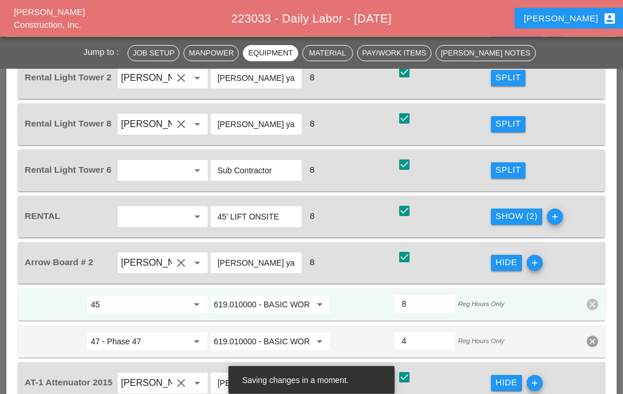
scroll to position [1761, 0]
click at [510, 215] on div "Show (2)" at bounding box center [517, 216] width 42 height 13
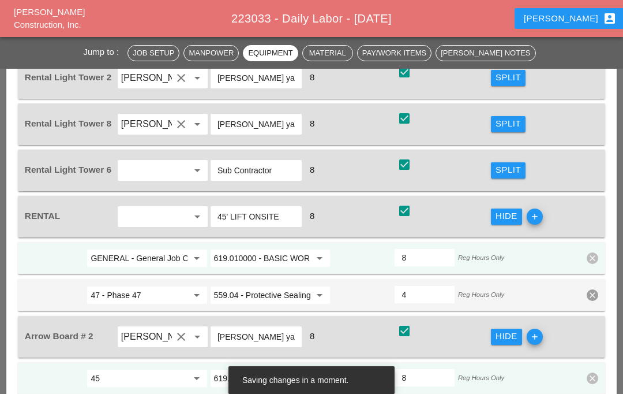
click at [174, 255] on input "GENERAL - General Job Costs" at bounding box center [139, 258] width 96 height 18
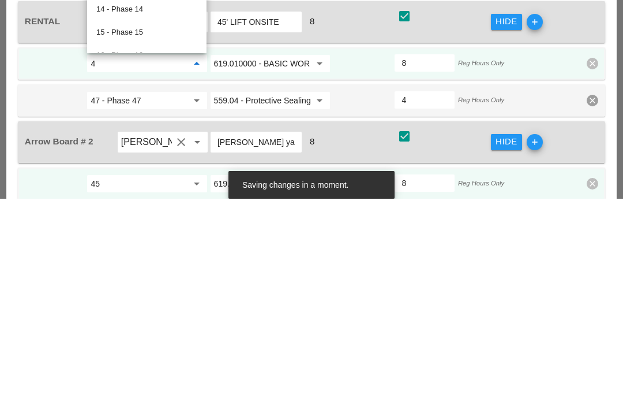
type input "45"
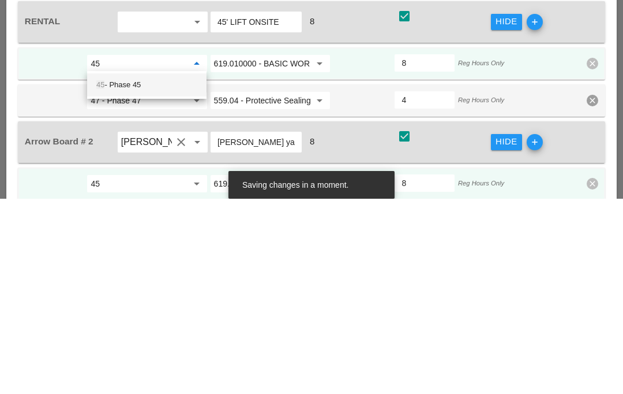
click at [174, 273] on div "45 - Phase 45" at bounding box center [146, 280] width 101 height 14
click at [263, 249] on input "619.010000 - BASIC WORK ZONE TRAFFIC CONTROL" at bounding box center [262, 258] width 96 height 18
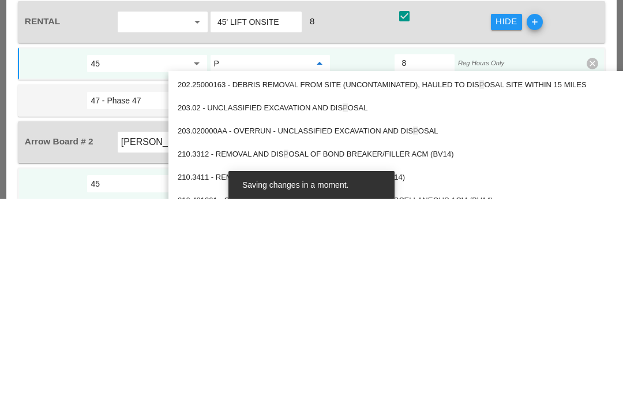
type input "Pr"
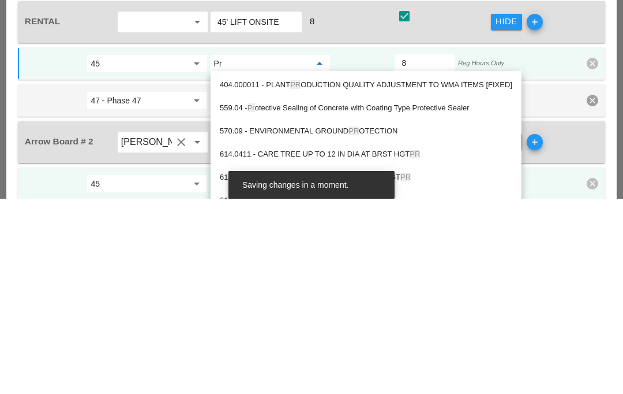
click at [318, 296] on div "559.04 - Pr otective Sealing of Concrete with Coating Type Protective Sealer" at bounding box center [366, 303] width 293 height 14
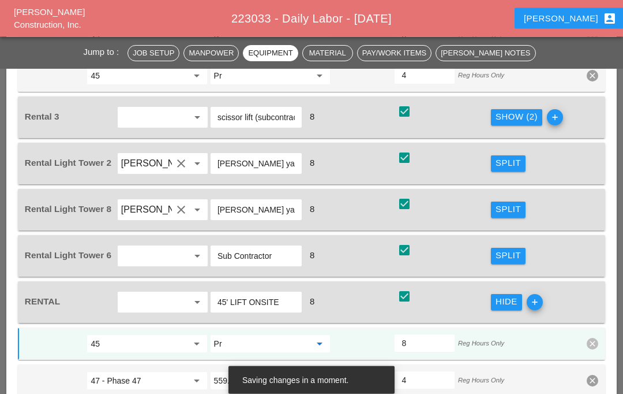
scroll to position [1676, 0]
click at [520, 115] on div "Show (2)" at bounding box center [517, 116] width 42 height 13
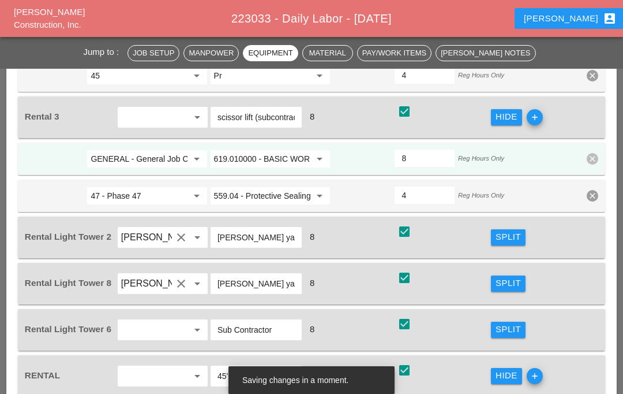
click at [100, 155] on input "GENERAL - General Job Costs" at bounding box center [139, 159] width 96 height 18
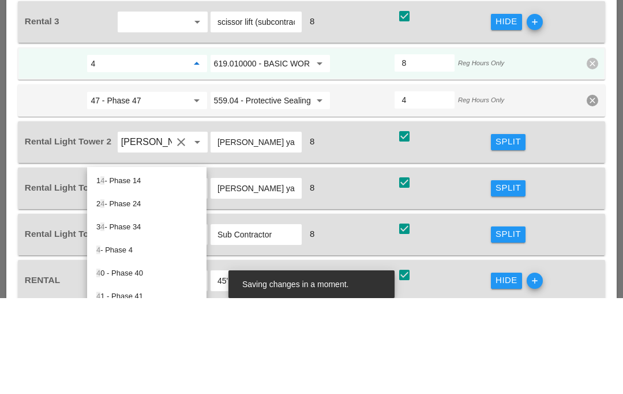
type input "45"
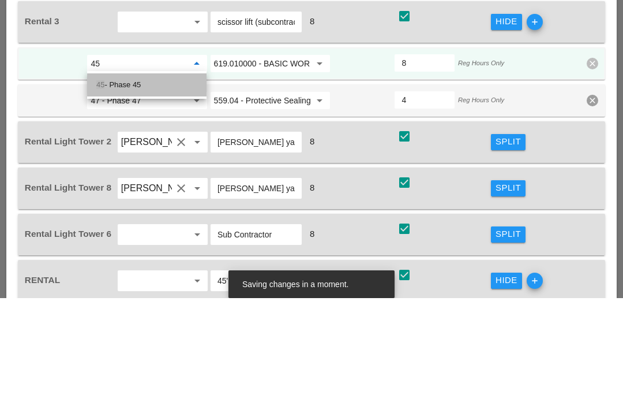
click at [177, 174] on div "45 - Phase 45" at bounding box center [146, 181] width 101 height 14
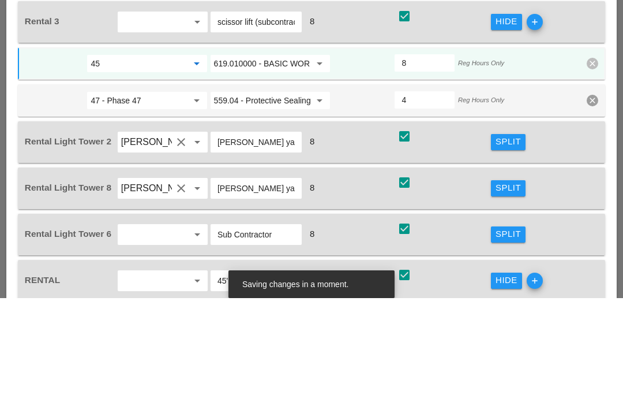
click at [254, 150] on input "619.010000 - BASIC WORK ZONE TRAFFIC CONTROL" at bounding box center [262, 159] width 96 height 18
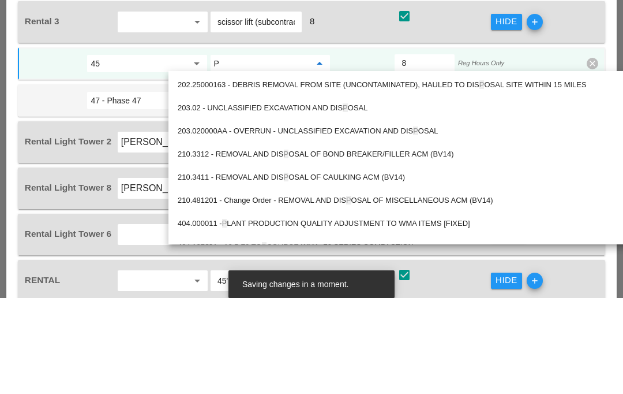
type input "Pr"
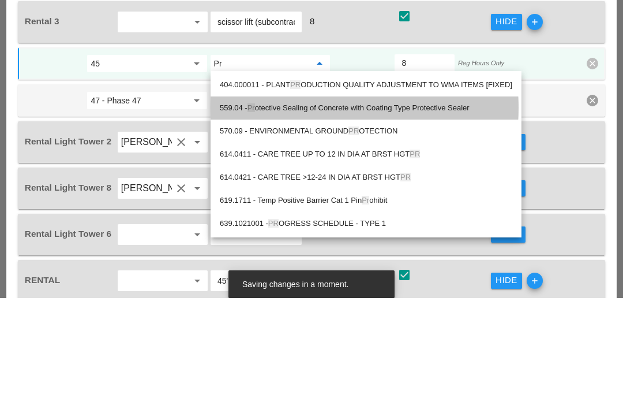
click at [309, 197] on div "559.04 - Pr otective Sealing of Concrete with Coating Type Protective Sealer" at bounding box center [366, 204] width 293 height 14
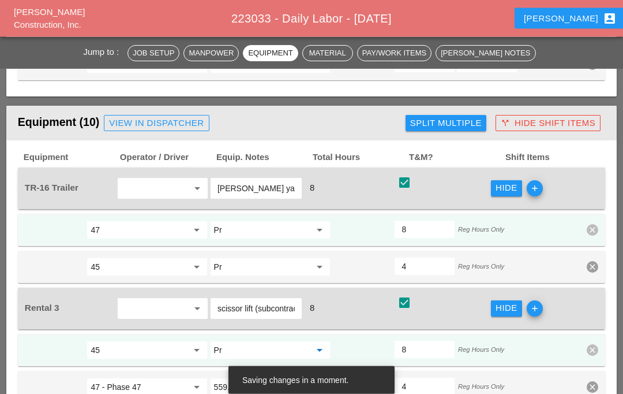
scroll to position [1484, 0]
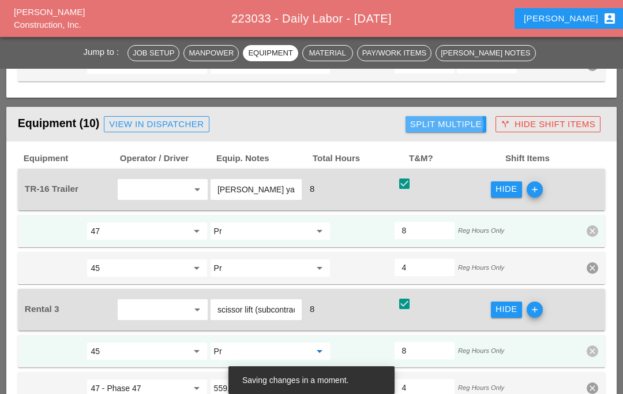
click at [460, 118] on div "Split Multiple" at bounding box center [446, 124] width 72 height 13
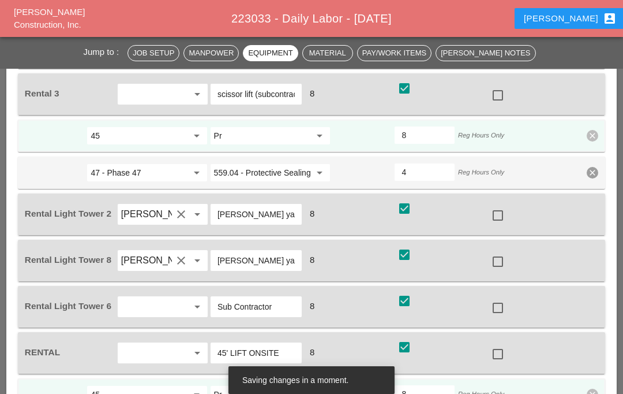
scroll to position [1713, 0]
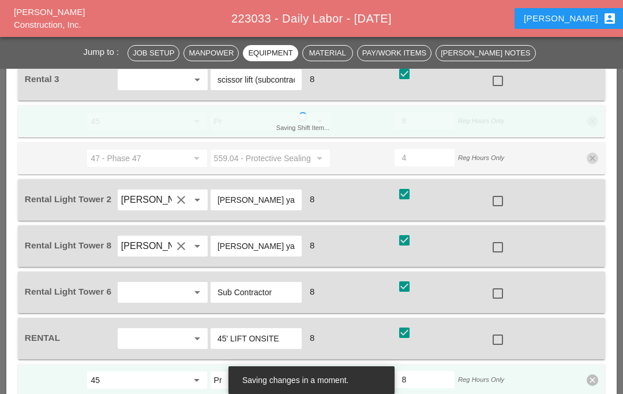
click at [505, 201] on div at bounding box center [498, 201] width 20 height 20
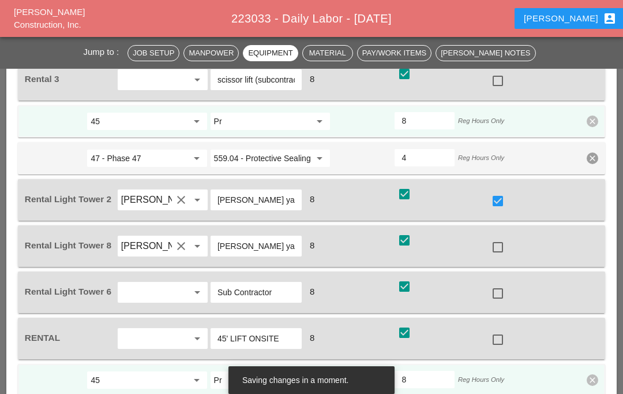
click at [506, 251] on div at bounding box center [498, 247] width 20 height 20
click at [506, 285] on div at bounding box center [498, 293] width 20 height 20
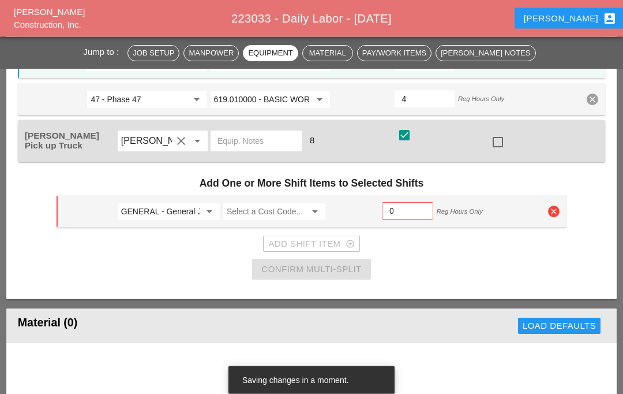
scroll to position [2391, 0]
click at [189, 203] on input "GENERAL - General Job Costs" at bounding box center [160, 211] width 79 height 18
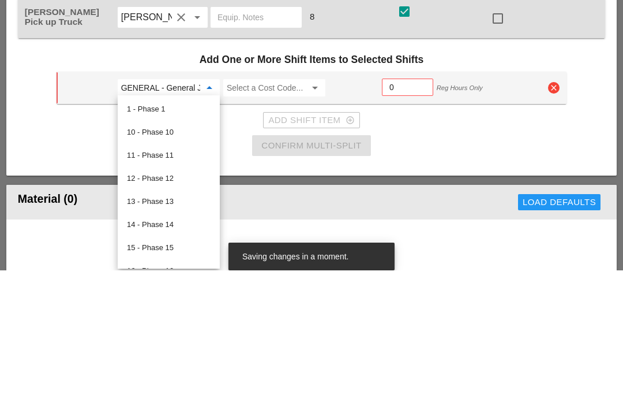
type input "R"
type input "47"
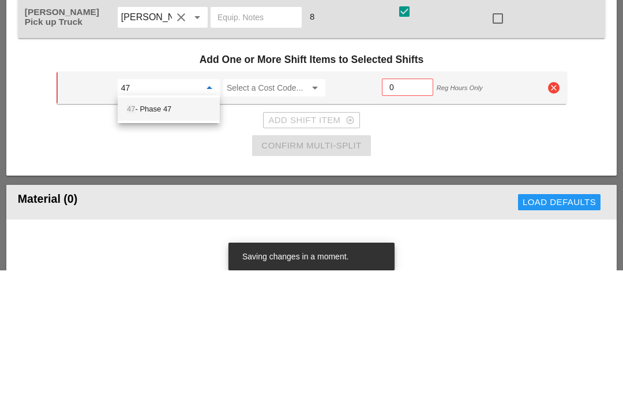
click at [210, 226] on div "47 - Phase 47" at bounding box center [169, 233] width 84 height 14
click at [262, 202] on input "Select a Cost Code..." at bounding box center [266, 211] width 79 height 18
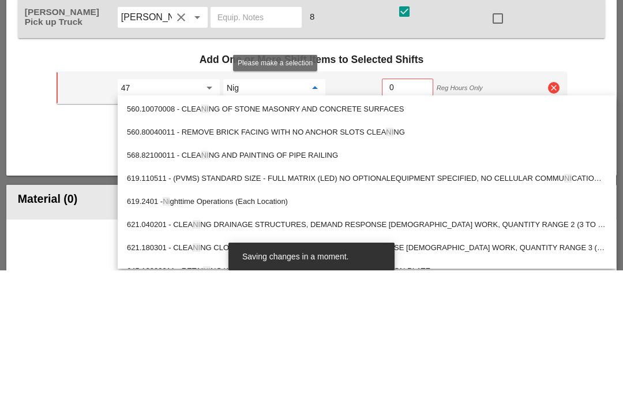
type input "Nigh"
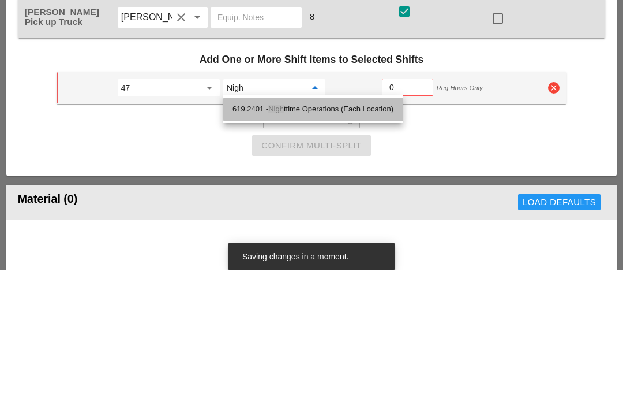
click at [381, 226] on div "619.2401 - Nigh ttime Operations (Each Location)" at bounding box center [313, 233] width 161 height 14
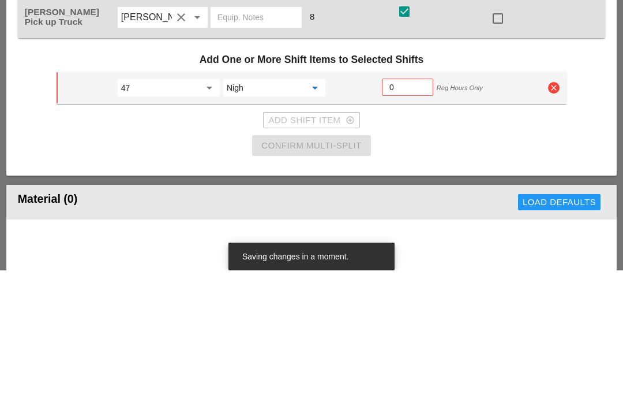
click at [420, 201] on input "0" at bounding box center [408, 210] width 36 height 18
type input "4"
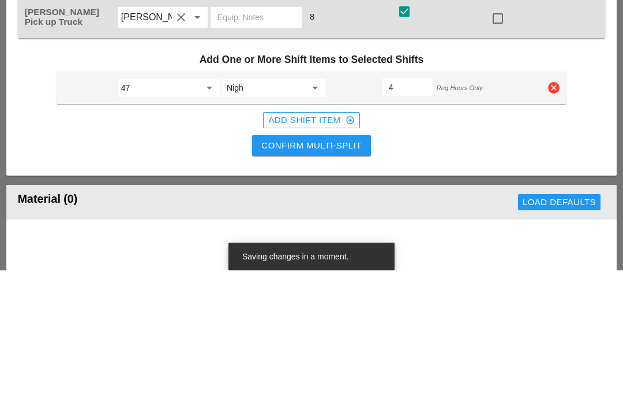
click at [365, 259] on button "Confirm Multi-Split" at bounding box center [311, 269] width 118 height 21
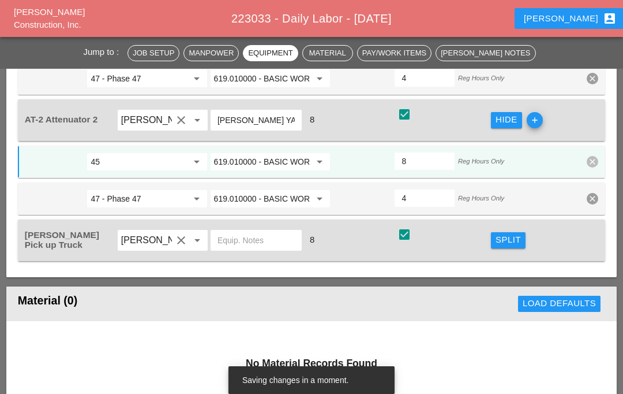
scroll to position [2290, 0]
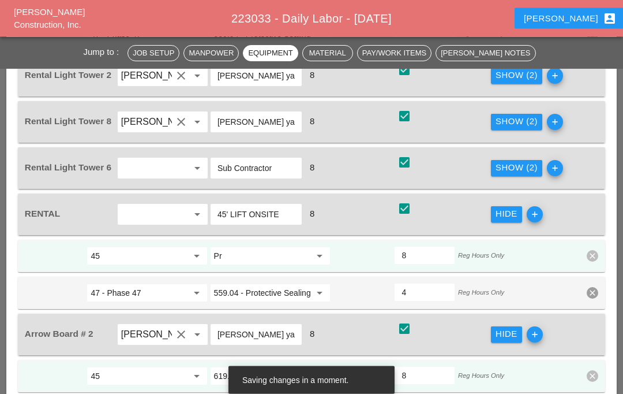
click at [517, 169] on div "Show (2)" at bounding box center [517, 168] width 42 height 13
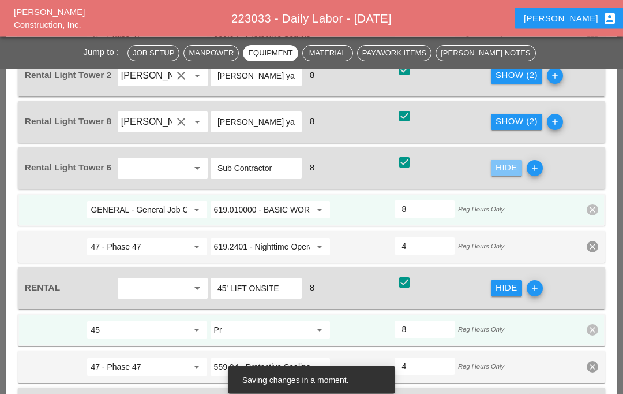
scroll to position [1838, 0]
click at [96, 201] on input "GENERAL - General Job Costs" at bounding box center [139, 209] width 96 height 18
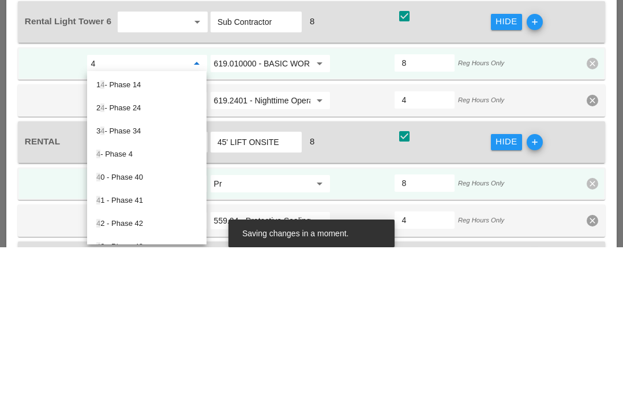
type input "45"
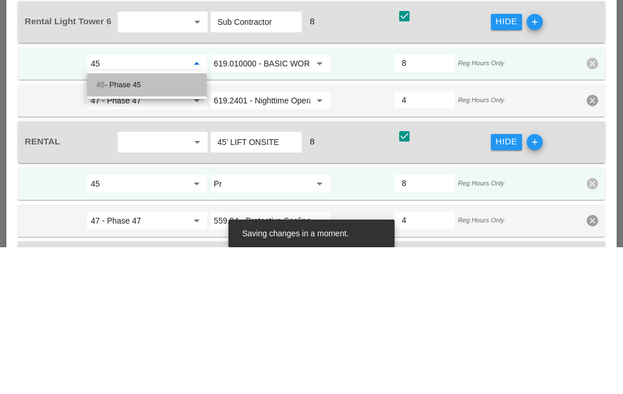
click at [182, 225] on div "45 - Phase 45" at bounding box center [146, 232] width 101 height 14
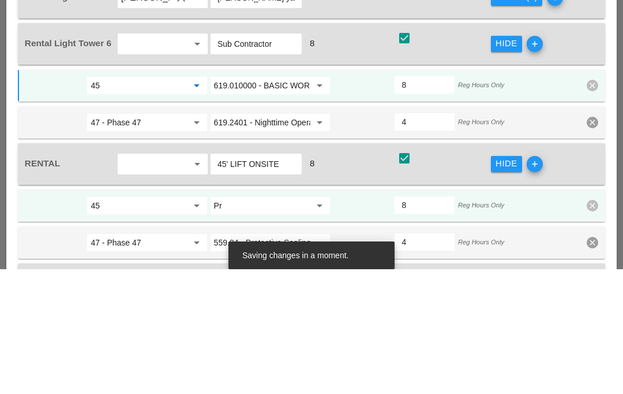
click at [305, 201] on input "619.010000 - BASIC WORK ZONE TRAFFIC CONTROL" at bounding box center [262, 210] width 96 height 18
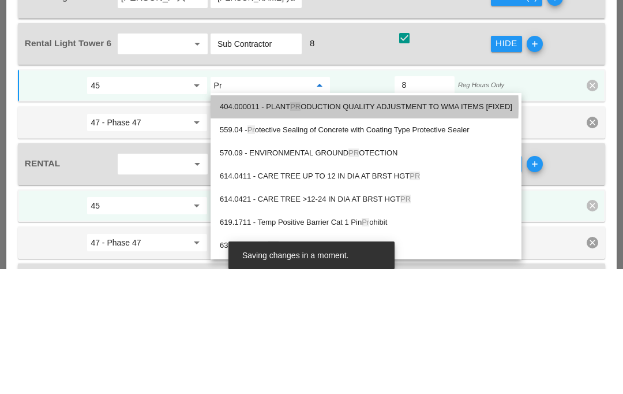
click at [305, 225] on div "404.000011 - PLANT PR ODUCTION QUALITY ADJUSTMENT TO WMA ITEMS [FIXED]" at bounding box center [366, 232] width 293 height 14
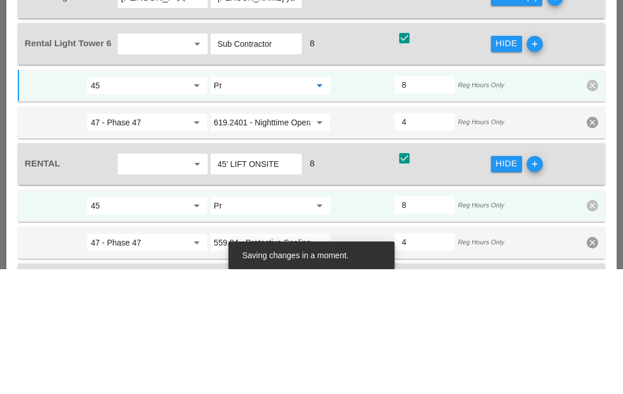
click at [316, 203] on icon "arrow_drop_down" at bounding box center [320, 210] width 14 height 14
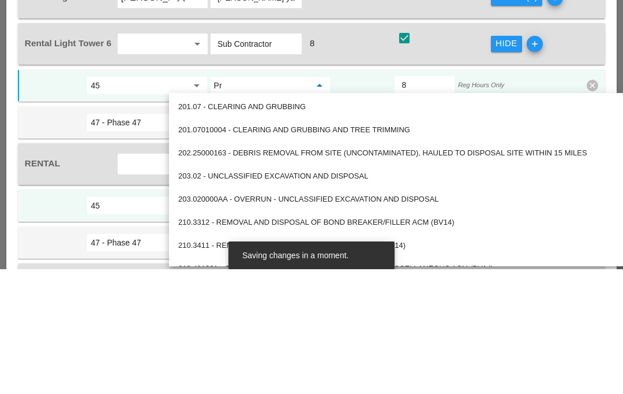
click at [148, 201] on input "45" at bounding box center [139, 210] width 96 height 18
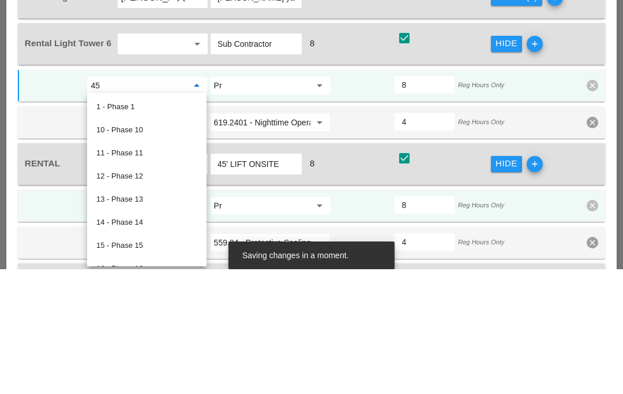
click at [310, 194] on div "45 arrow_drop_down Pr arrow_drop_down 8 Reg Hours Only clear" at bounding box center [312, 210] width 588 height 32
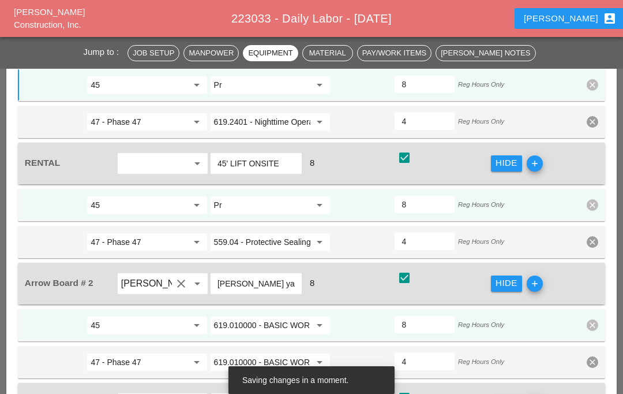
click at [310, 85] on input "Pr" at bounding box center [262, 85] width 96 height 18
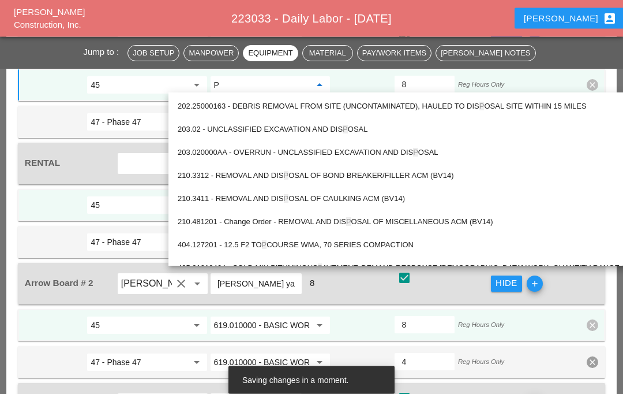
type input "Pr"
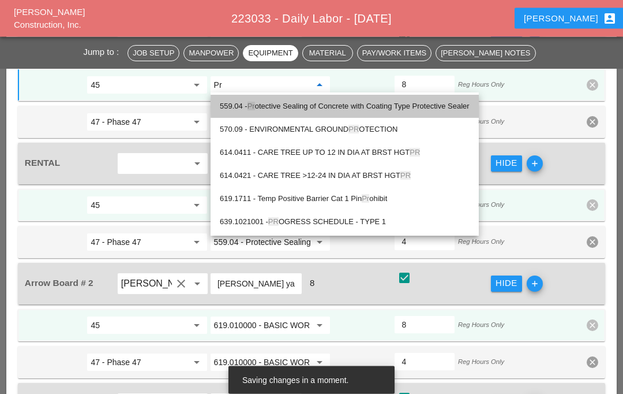
click at [390, 102] on div "559.04 - Pr otective Sealing of Concrete with Coating Type Protective Sealer" at bounding box center [345, 107] width 250 height 14
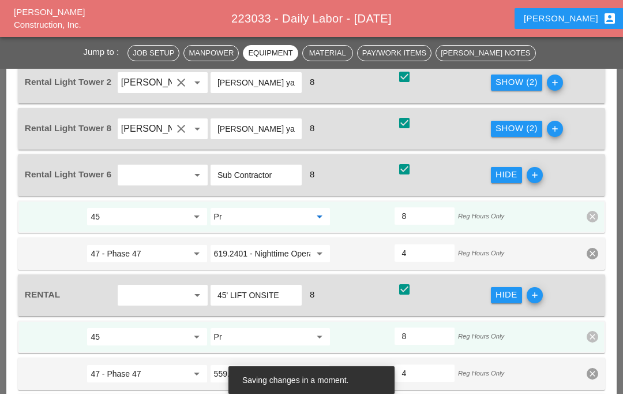
scroll to position [1828, 0]
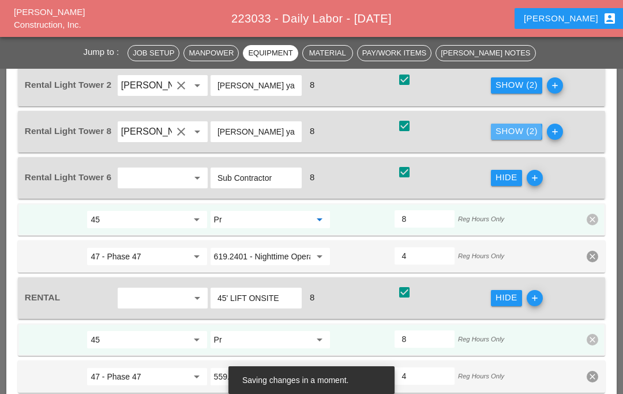
click at [513, 125] on div "Show (2)" at bounding box center [517, 131] width 42 height 13
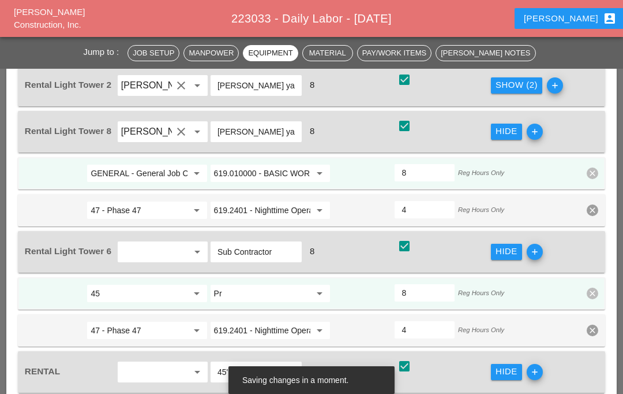
click at [100, 177] on input "GENERAL - General Job Costs" at bounding box center [139, 173] width 96 height 18
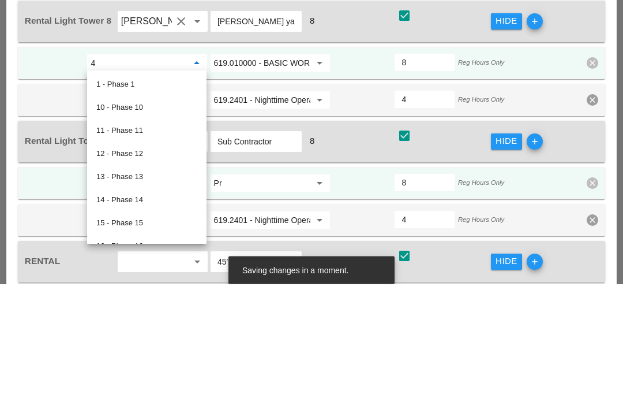
type input "45"
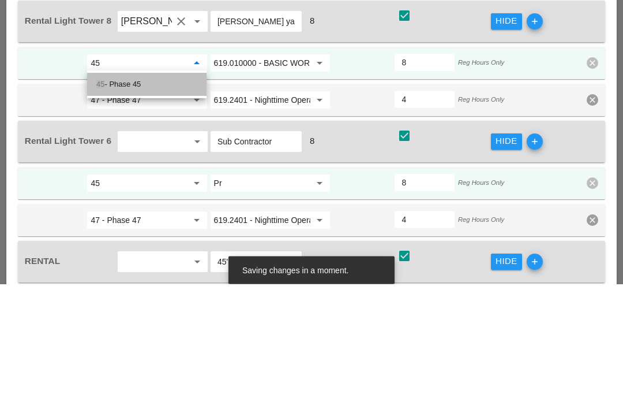
click at [180, 188] on div "45 - Phase 45" at bounding box center [146, 195] width 101 height 14
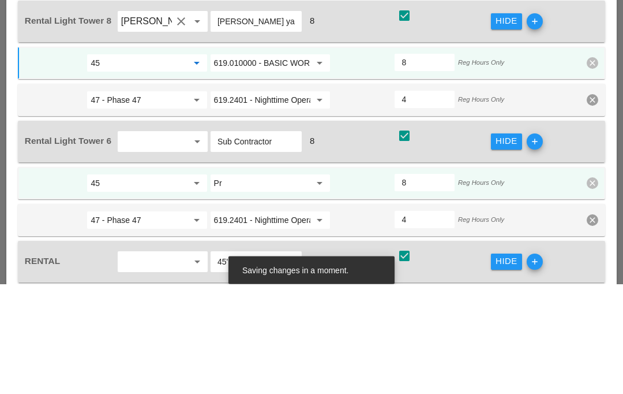
click at [298, 164] on input "619.010000 - BASIC WORK ZONE TRAFFIC CONTROL" at bounding box center [262, 173] width 96 height 18
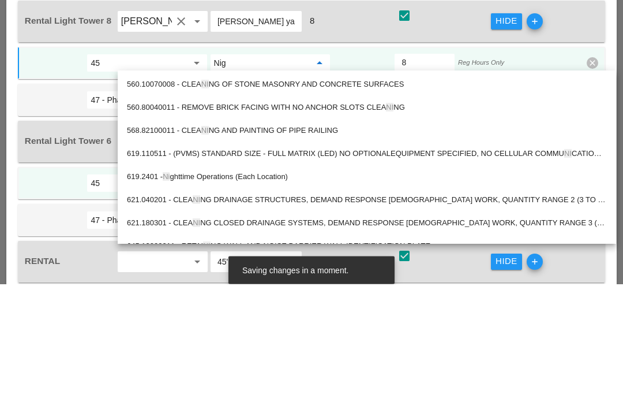
type input "Nigh"
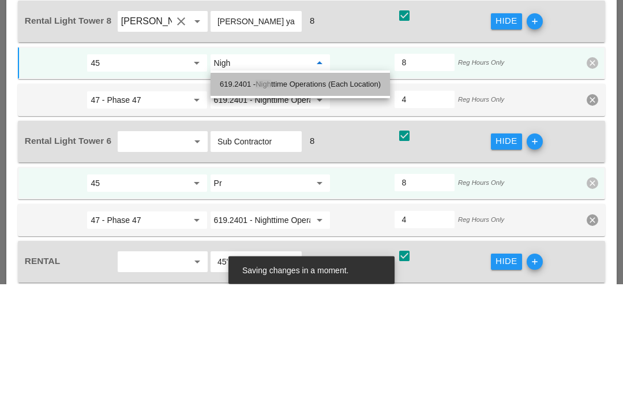
click at [309, 188] on div "619.2401 - Nigh ttime Operations (Each Location)" at bounding box center [300, 195] width 161 height 14
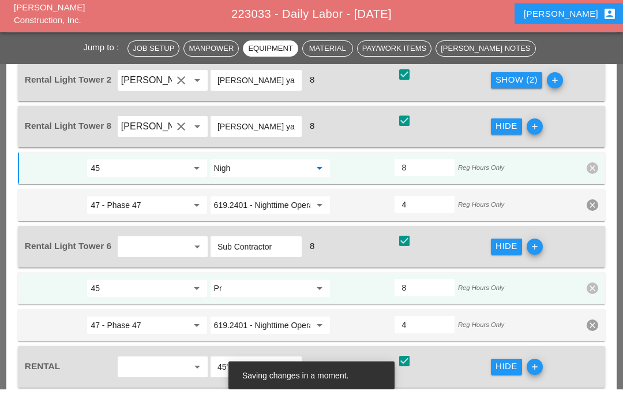
click at [525, 81] on div "Show (2)" at bounding box center [517, 85] width 42 height 13
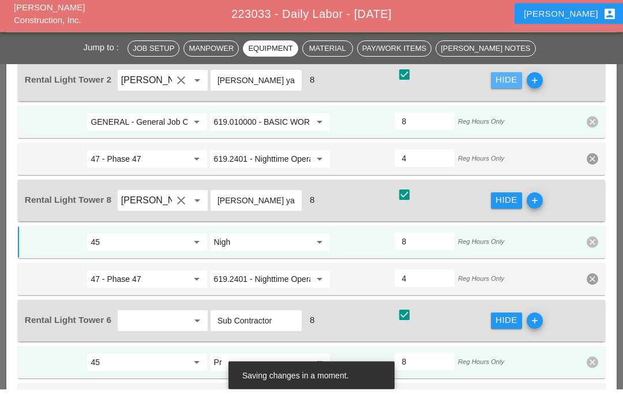
scroll to position [1833, 0]
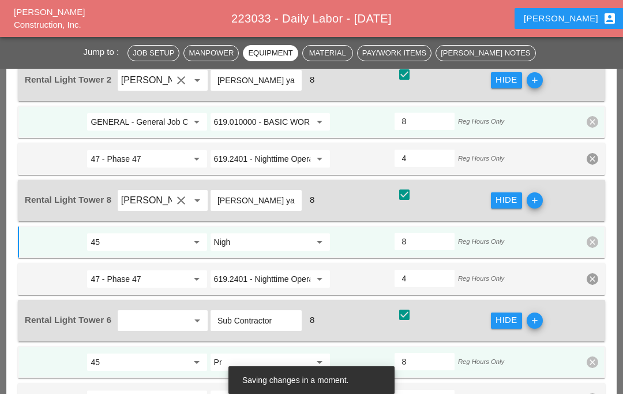
click at [192, 113] on div "GENERAL - General Job Costs arrow_drop_down" at bounding box center [147, 122] width 113 height 18
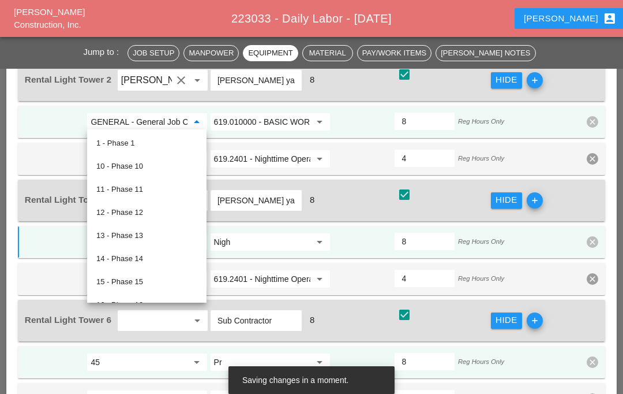
scroll to position [1832, 0]
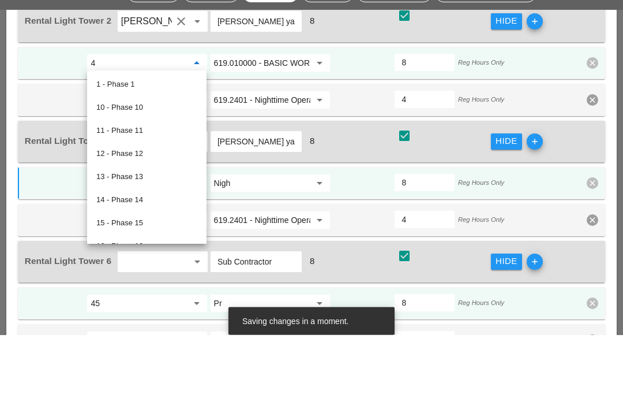
type input "45"
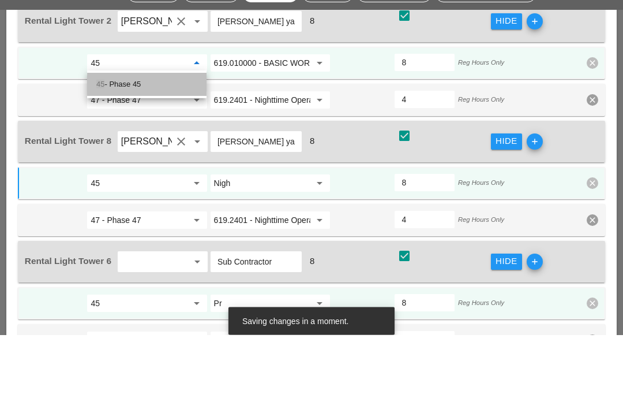
click at [147, 137] on div "45 - Phase 45" at bounding box center [146, 144] width 101 height 14
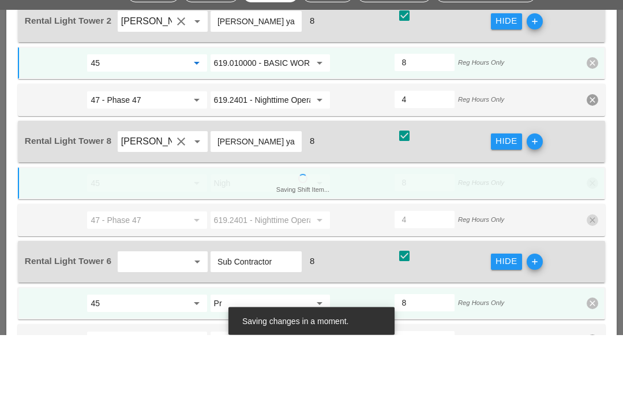
click at [287, 113] on input "619.010000 - BASIC WORK ZONE TRAFFIC CONTROL" at bounding box center [262, 122] width 96 height 18
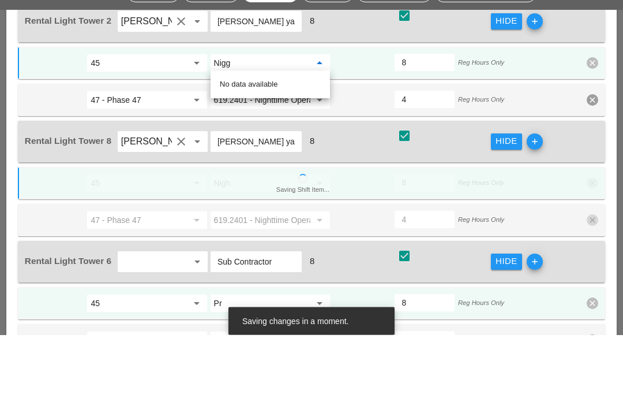
type input "Nig"
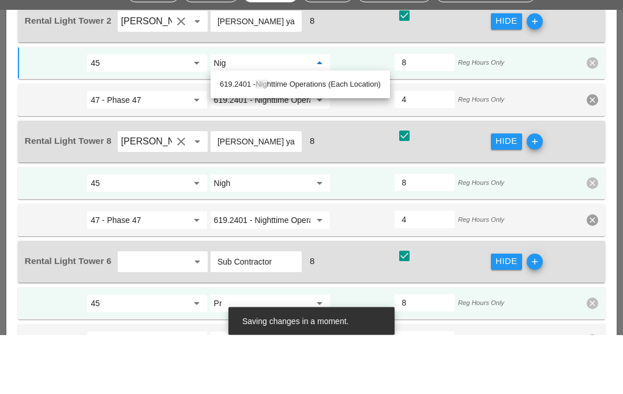
click at [304, 137] on div "619.2401 - Nig httime Operations (Each Location)" at bounding box center [300, 144] width 161 height 14
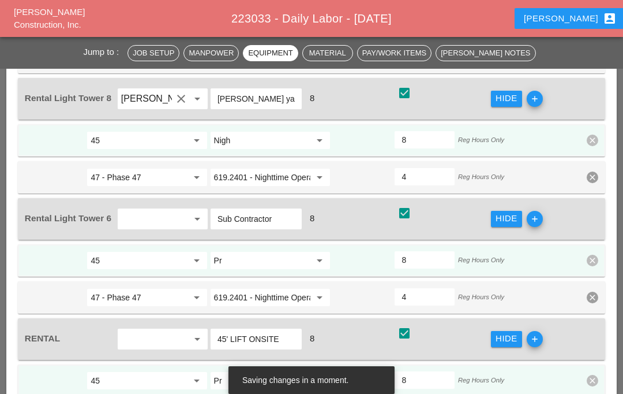
scroll to position [1939, 0]
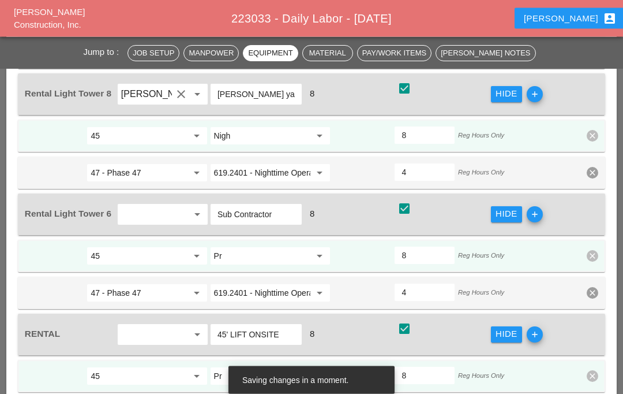
click at [293, 250] on input "Pr" at bounding box center [262, 256] width 96 height 18
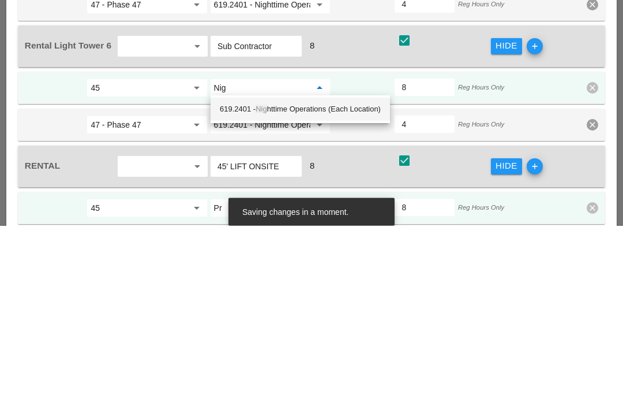
type input "Nigh"
click at [330, 271] on div "619.2401 - Nigh ttime Operations (Each Location)" at bounding box center [300, 278] width 161 height 14
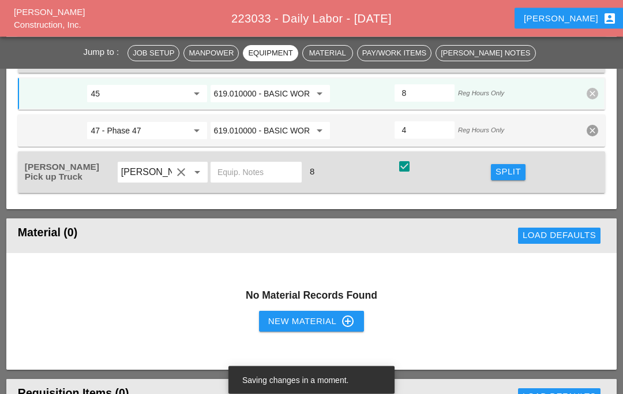
scroll to position [2582, 0]
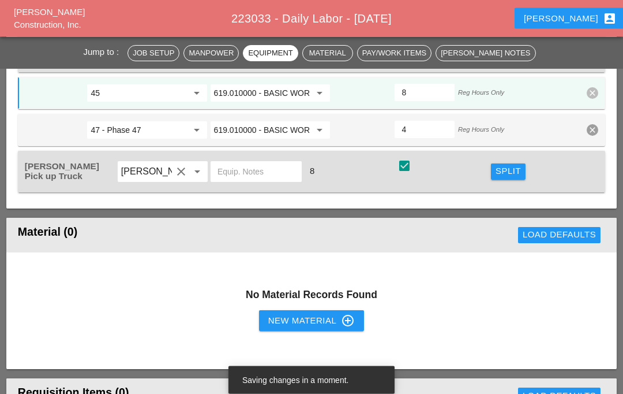
click at [518, 173] on div "Split" at bounding box center [508, 171] width 25 height 13
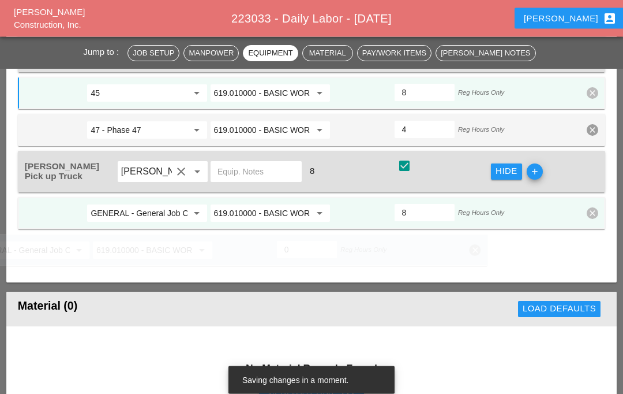
scroll to position [2582, 0]
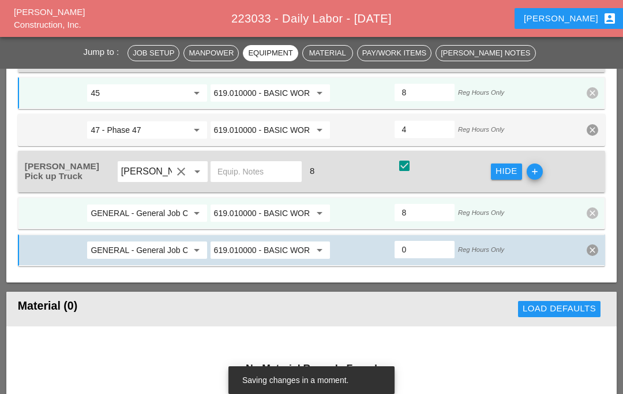
click at [157, 207] on input "GENERAL - General Job Costs" at bounding box center [139, 213] width 96 height 18
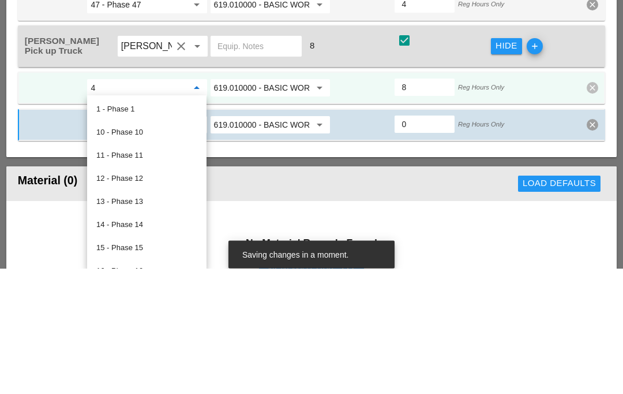
type input "45"
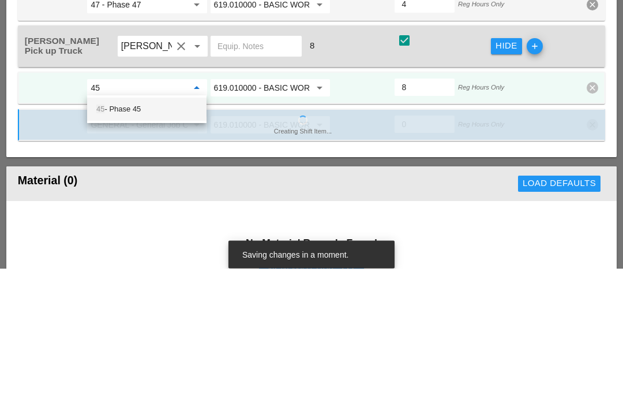
click at [173, 228] on div "45 - Phase 45" at bounding box center [146, 235] width 101 height 14
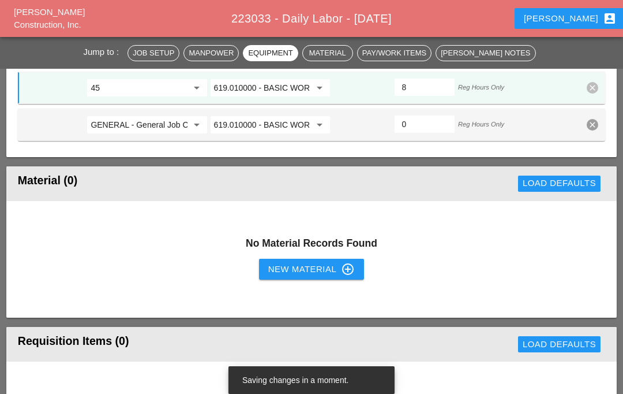
click at [181, 117] on input "GENERAL - General Job Costs" at bounding box center [139, 124] width 96 height 18
click at [180, 117] on input "GENERAL - General Job Costs" at bounding box center [139, 124] width 96 height 18
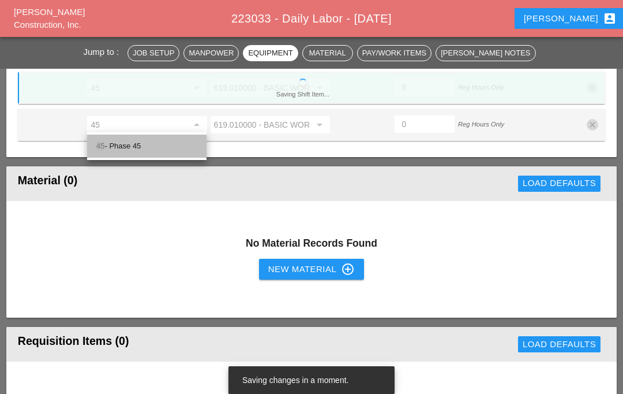
click at [138, 153] on div "45 - Phase 45" at bounding box center [146, 146] width 101 height 23
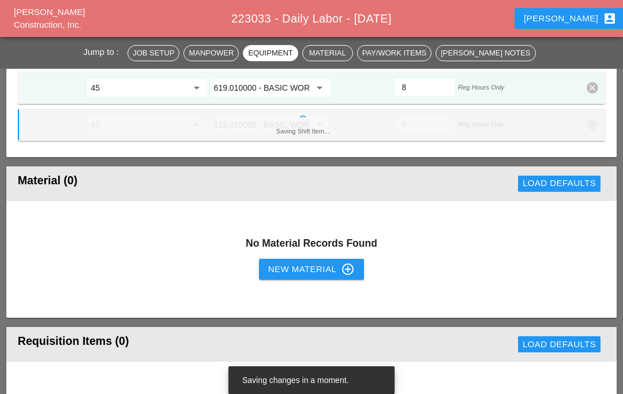
click at [178, 132] on div "45 arrow_drop_down" at bounding box center [147, 124] width 121 height 18
click at [171, 120] on input "45" at bounding box center [139, 124] width 96 height 18
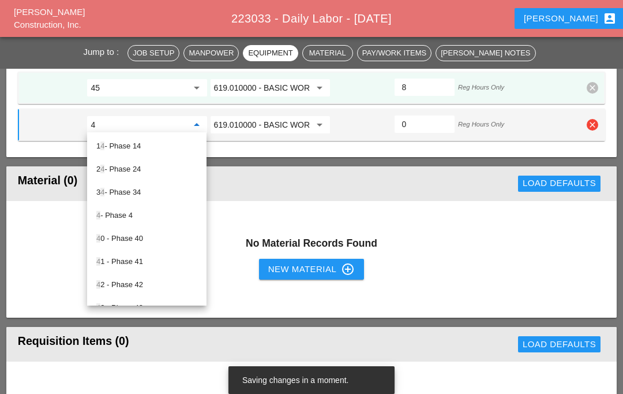
type input "47"
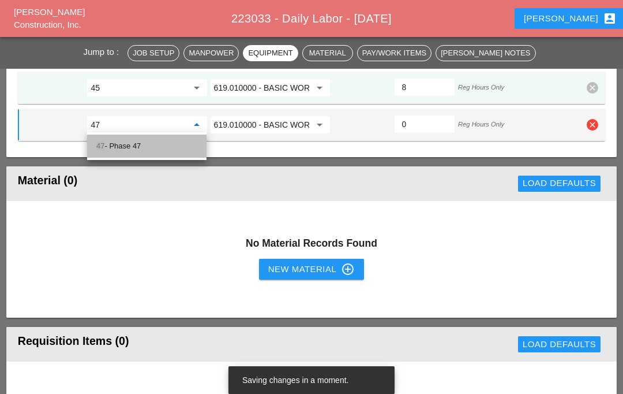
click at [167, 144] on div "47 - Phase 47" at bounding box center [146, 146] width 101 height 14
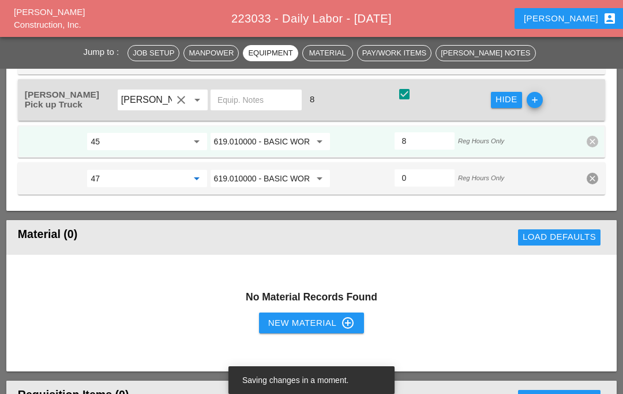
scroll to position [2653, 0]
click at [429, 176] on input "0" at bounding box center [425, 178] width 46 height 18
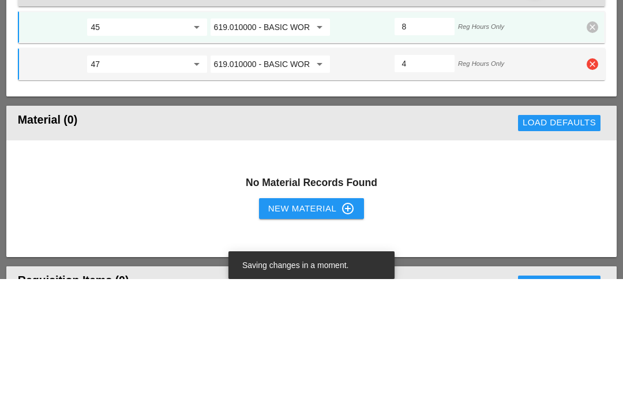
type input "4"
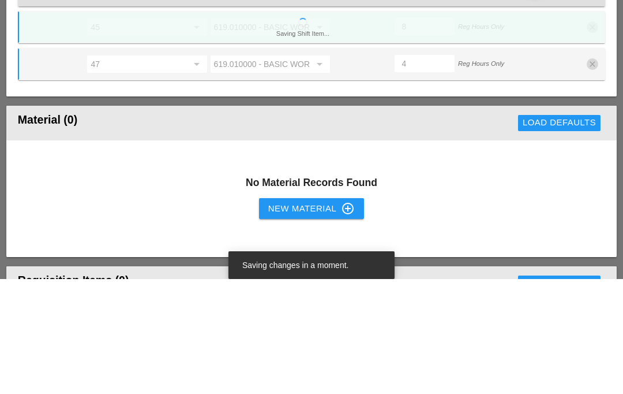
scroll to position [2769, 0]
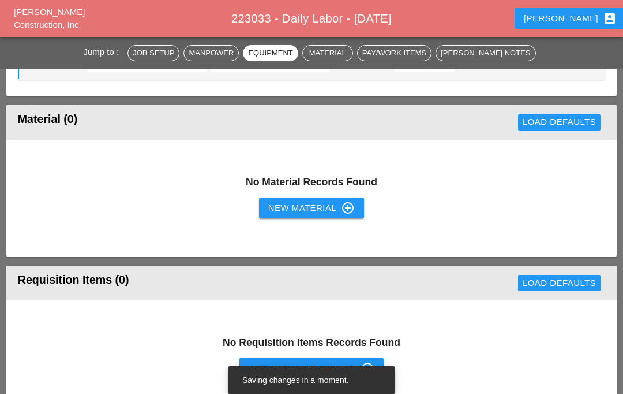
click at [596, 371] on div "No Requisition Items Records Found New Requisition Item control_point" at bounding box center [311, 358] width 611 height 117
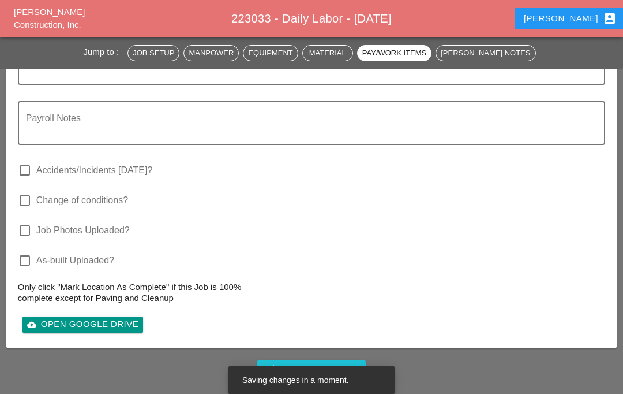
scroll to position [3525, 0]
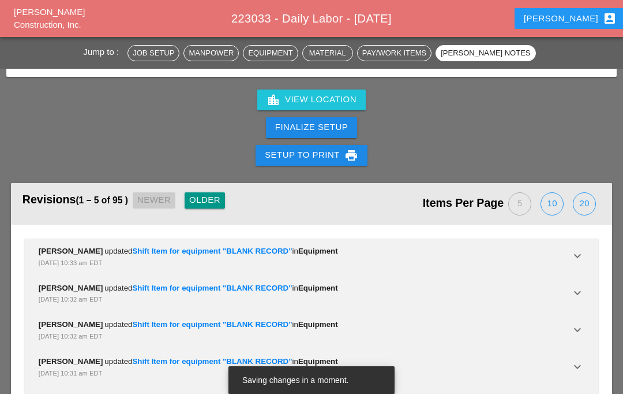
click at [334, 117] on button "Finalize Setup" at bounding box center [311, 127] width 91 height 21
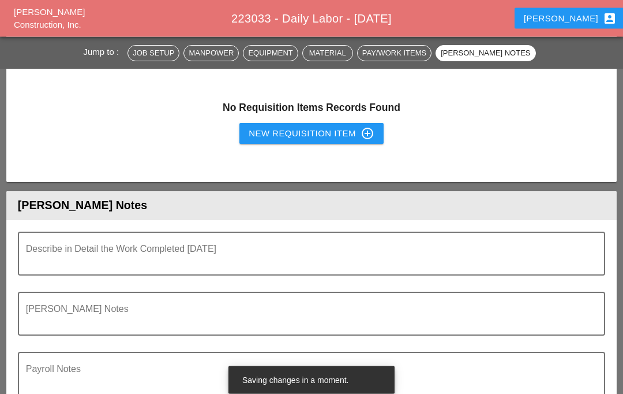
scroll to position [2996, 0]
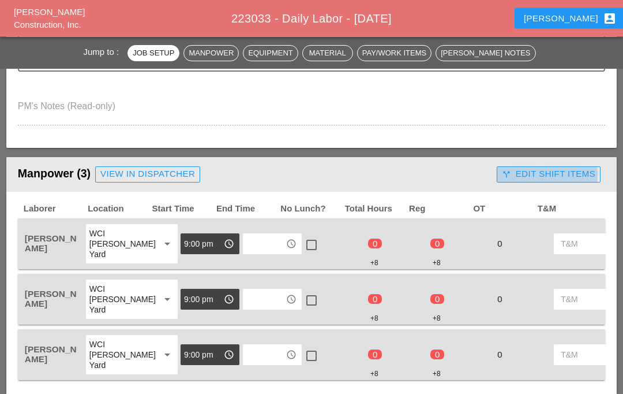
scroll to position [742, 0]
click at [558, 172] on div "call_split Edit Shift Items" at bounding box center [549, 173] width 94 height 13
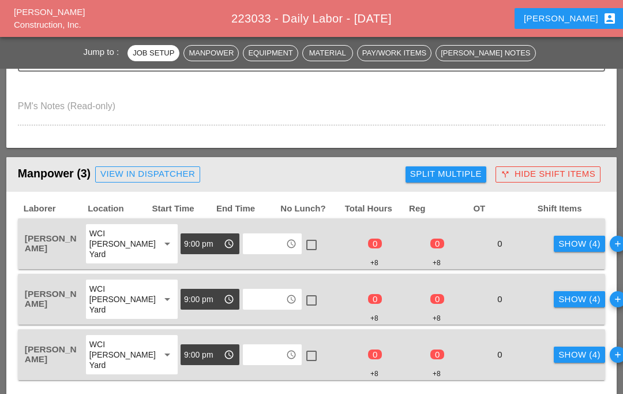
click at [559, 247] on div "Show (4)" at bounding box center [580, 243] width 42 height 13
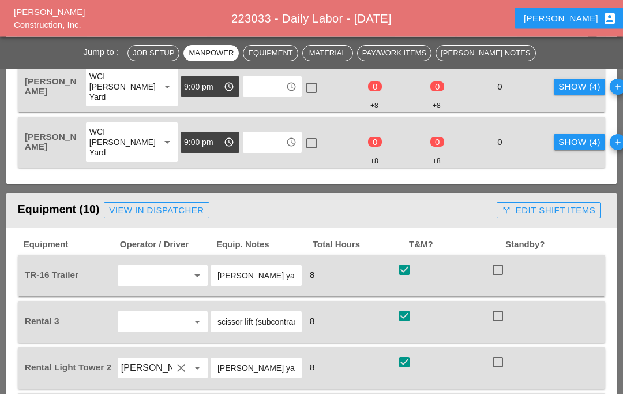
scroll to position [1107, 0]
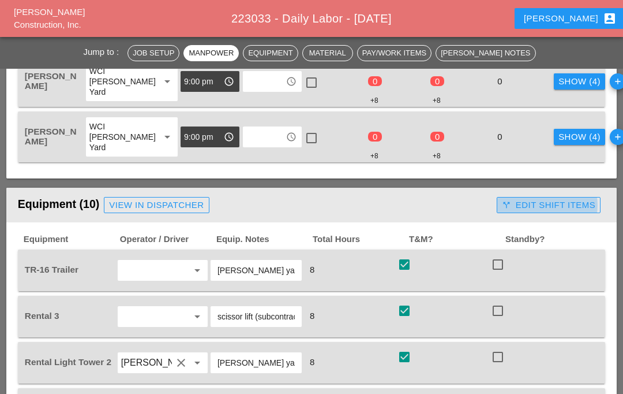
click at [552, 203] on div "call_split Edit Shift Items" at bounding box center [549, 205] width 94 height 13
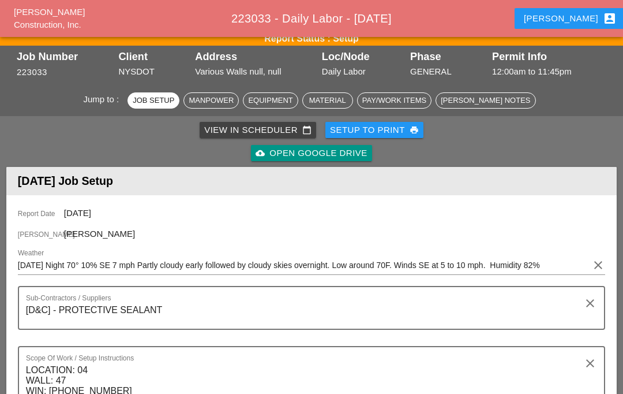
scroll to position [0, 0]
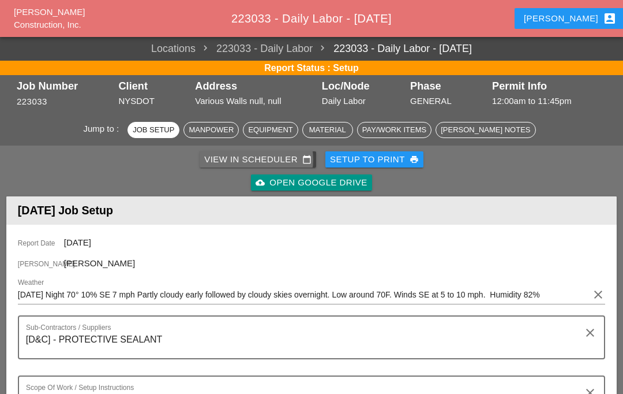
click at [263, 156] on div "View in Scheduler calendar_today" at bounding box center [257, 159] width 107 height 13
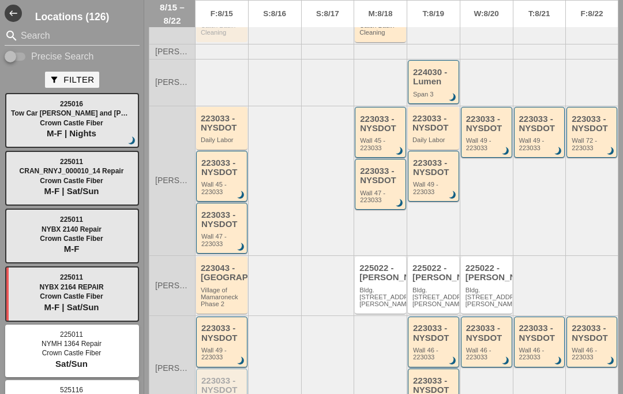
scroll to position [208, 0]
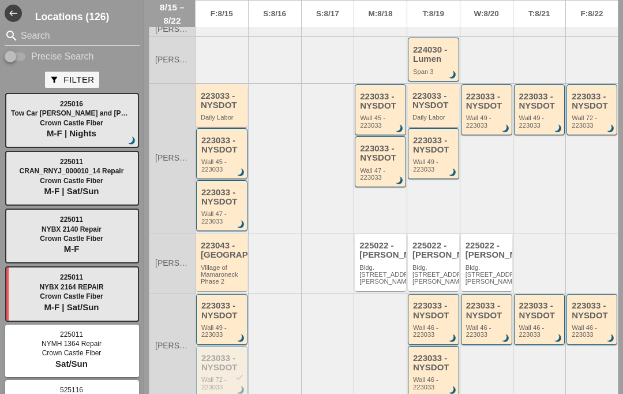
click at [219, 149] on div "223033 - NYSDOT" at bounding box center [222, 145] width 43 height 19
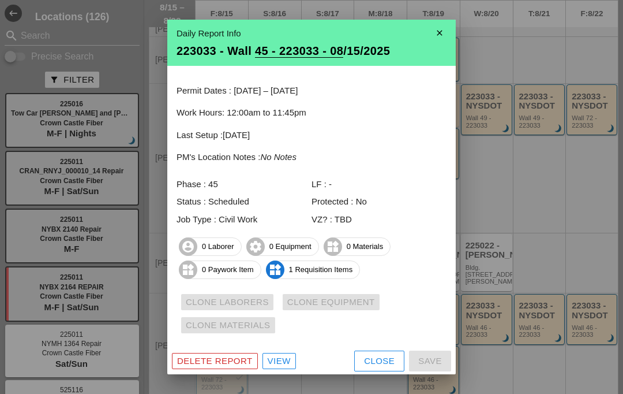
scroll to position [1, 0]
click at [278, 361] on div "View" at bounding box center [279, 361] width 23 height 13
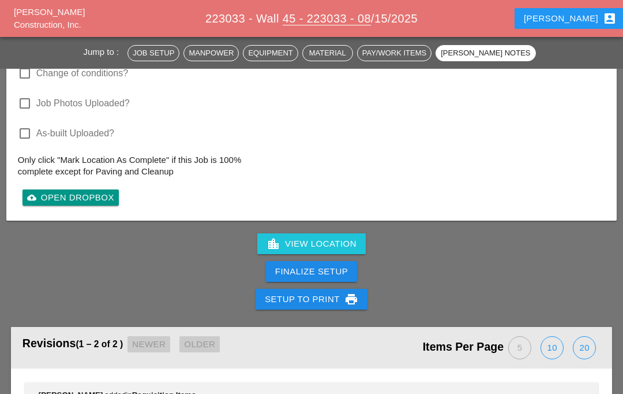
scroll to position [1362, 0]
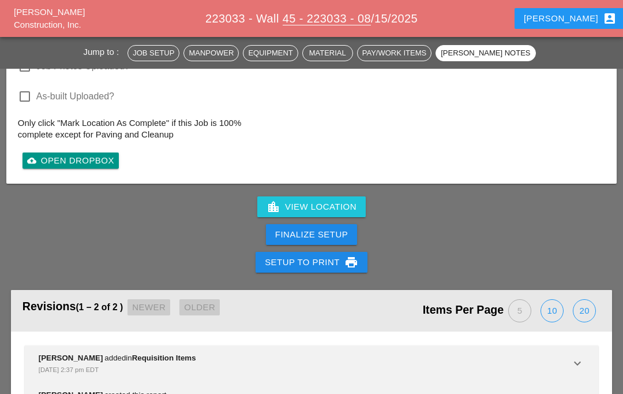
click at [337, 232] on div "Finalize Setup" at bounding box center [311, 234] width 73 height 13
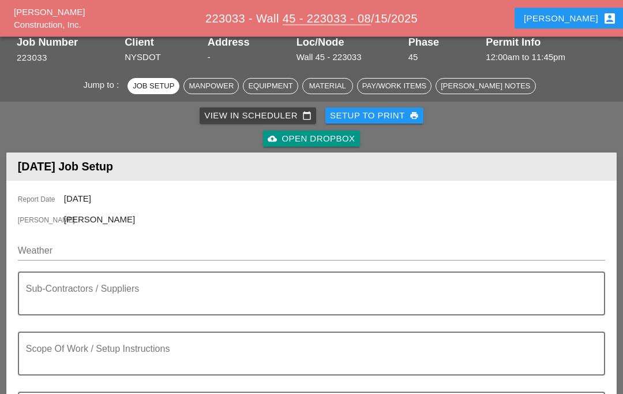
scroll to position [0, 0]
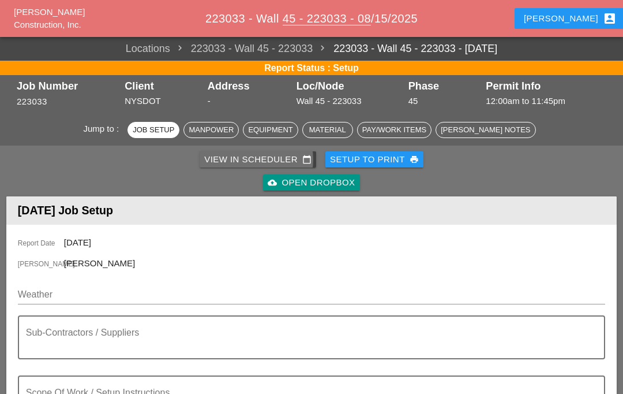
click at [286, 153] on div "View in Scheduler calendar_today" at bounding box center [257, 159] width 107 height 13
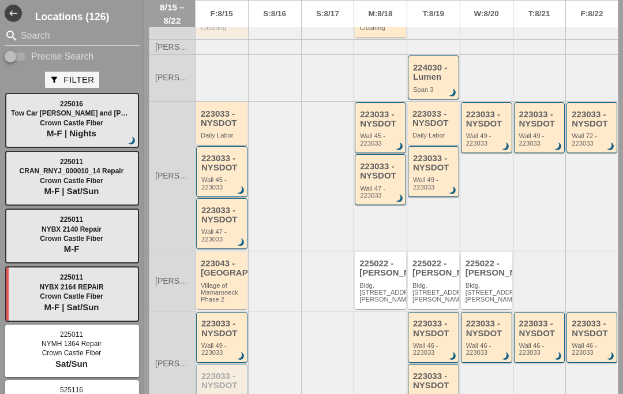
scroll to position [193, 0]
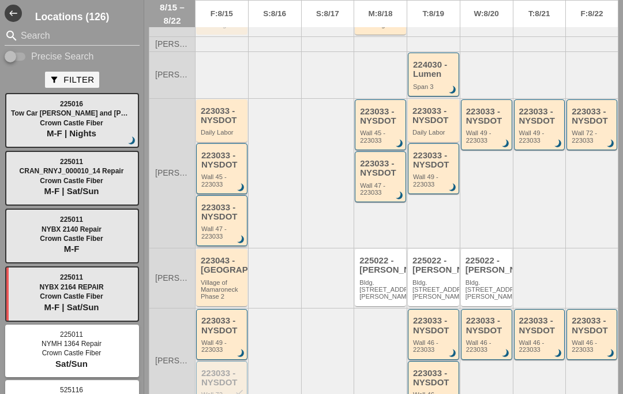
click at [222, 216] on div "223033 - NYSDOT" at bounding box center [222, 212] width 43 height 19
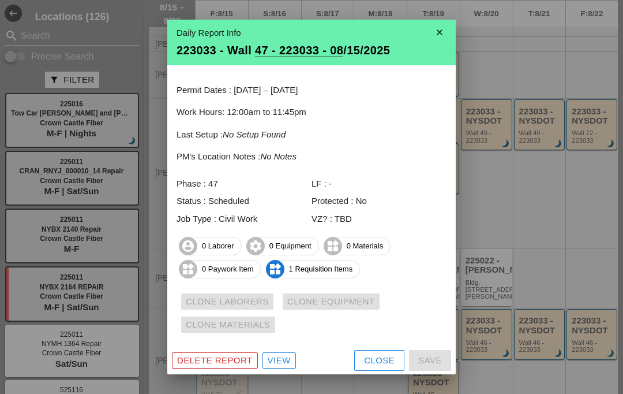
scroll to position [1, 0]
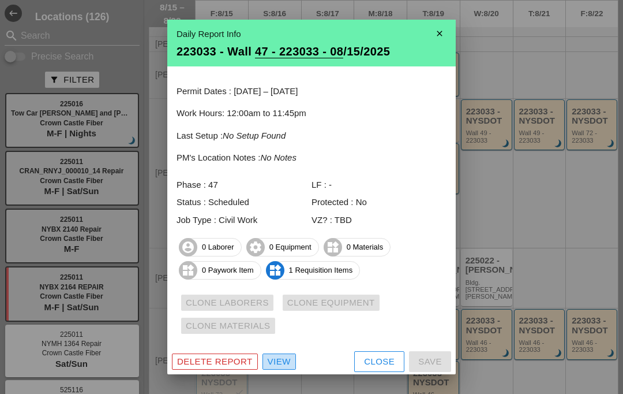
click at [272, 356] on div "View" at bounding box center [279, 361] width 23 height 13
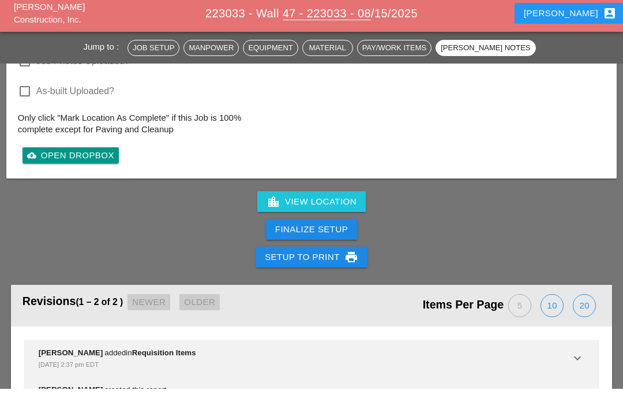
scroll to position [1410, 0]
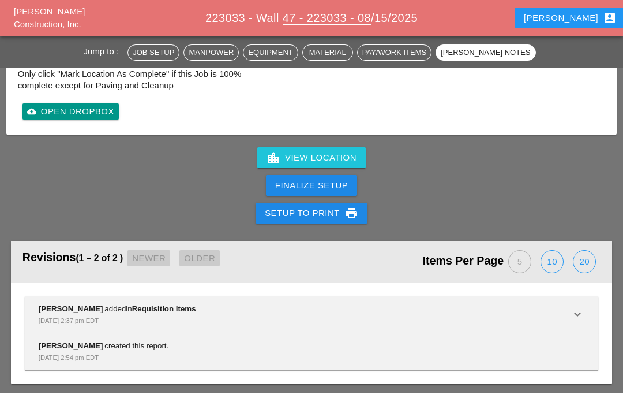
click at [344, 186] on div "Finalize Setup" at bounding box center [311, 186] width 73 height 13
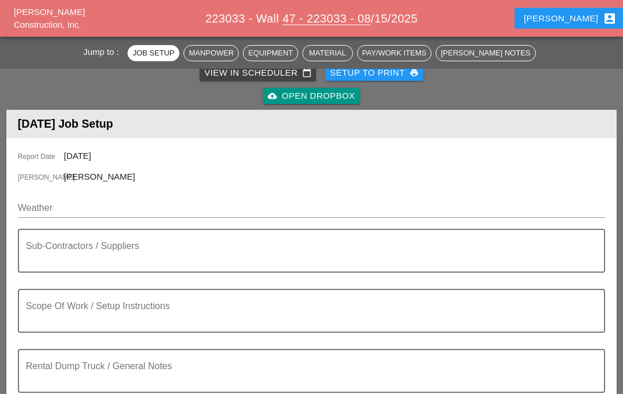
scroll to position [0, 0]
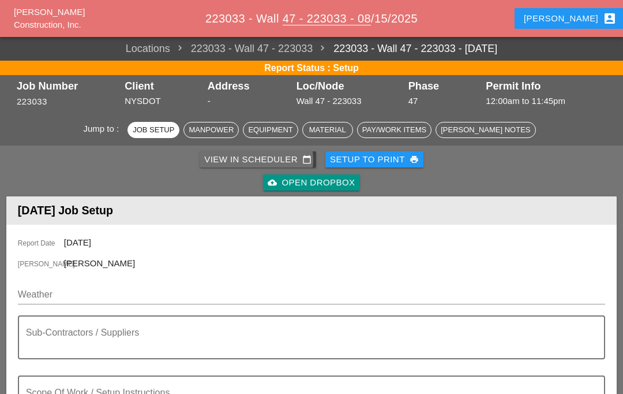
click at [256, 158] on div "View in Scheduler calendar_today" at bounding box center [257, 159] width 107 height 13
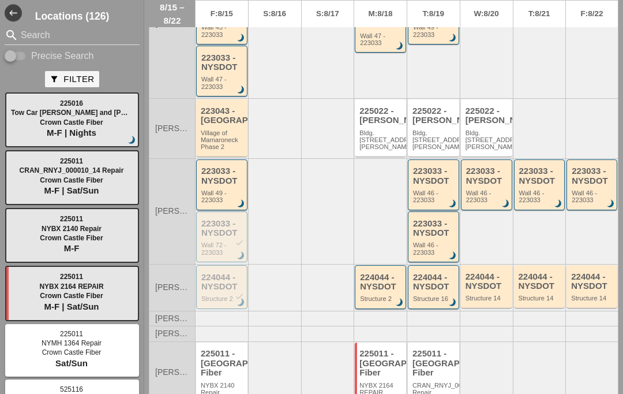
scroll to position [48, 0]
